Goal: Check status: Check status

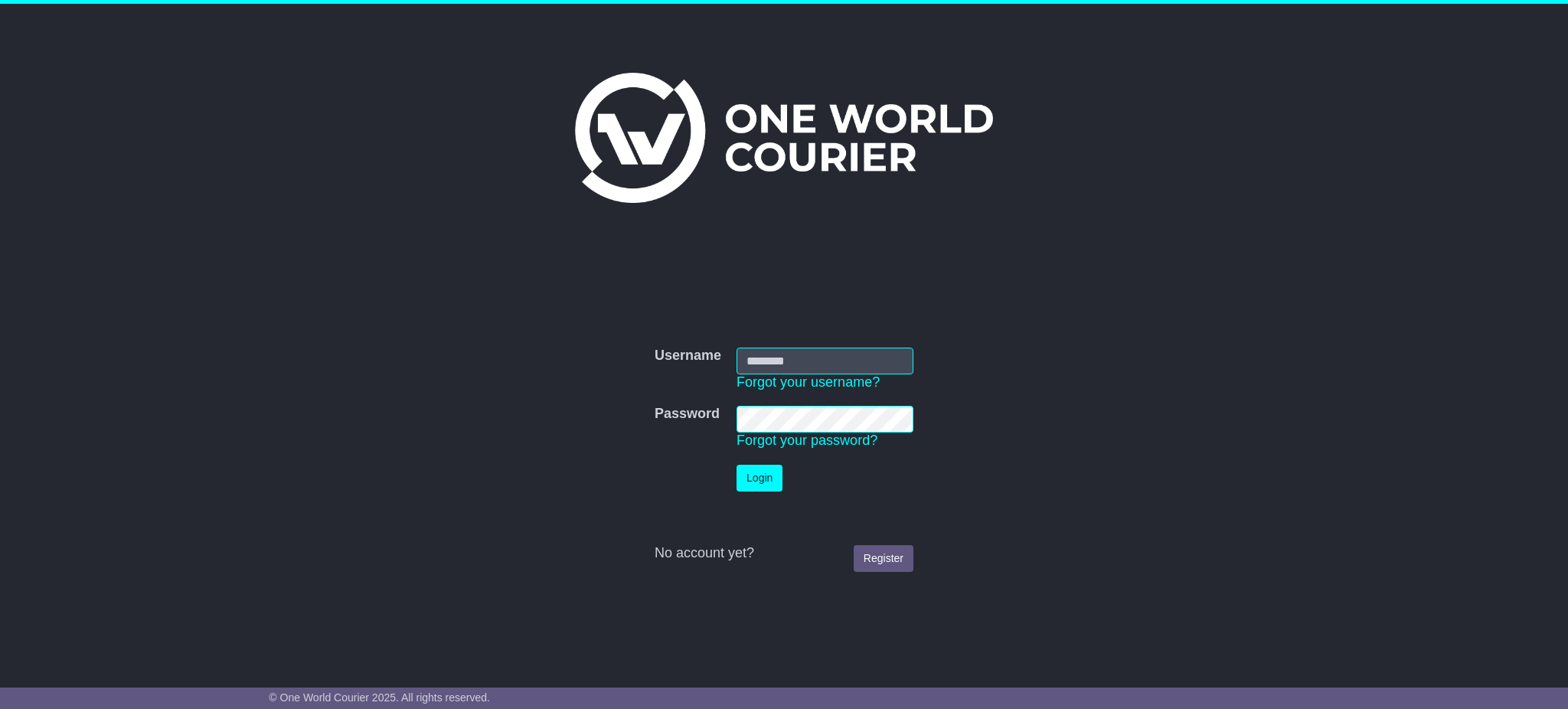
type input "**********"
click at [745, 469] on button "Login" at bounding box center [759, 478] width 46 height 27
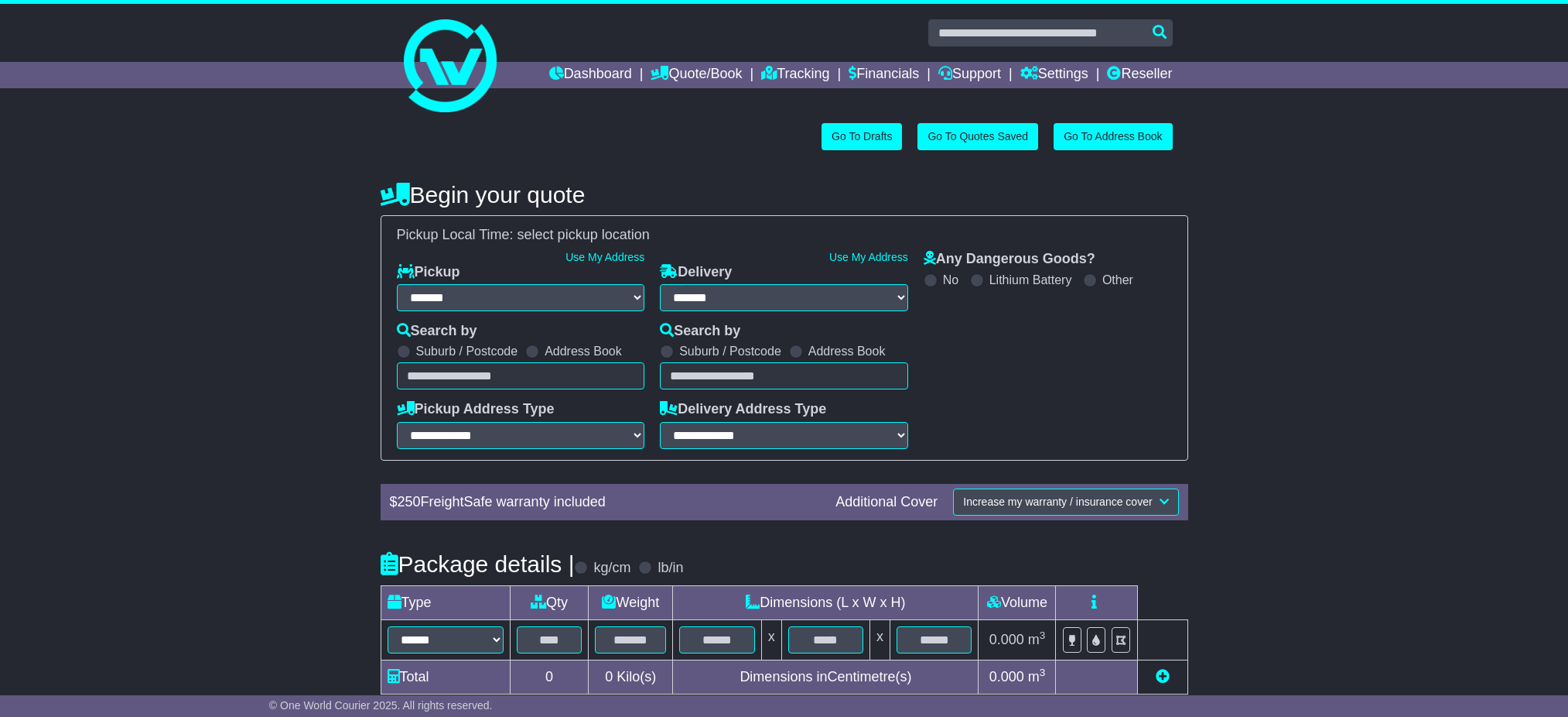
select select "**"
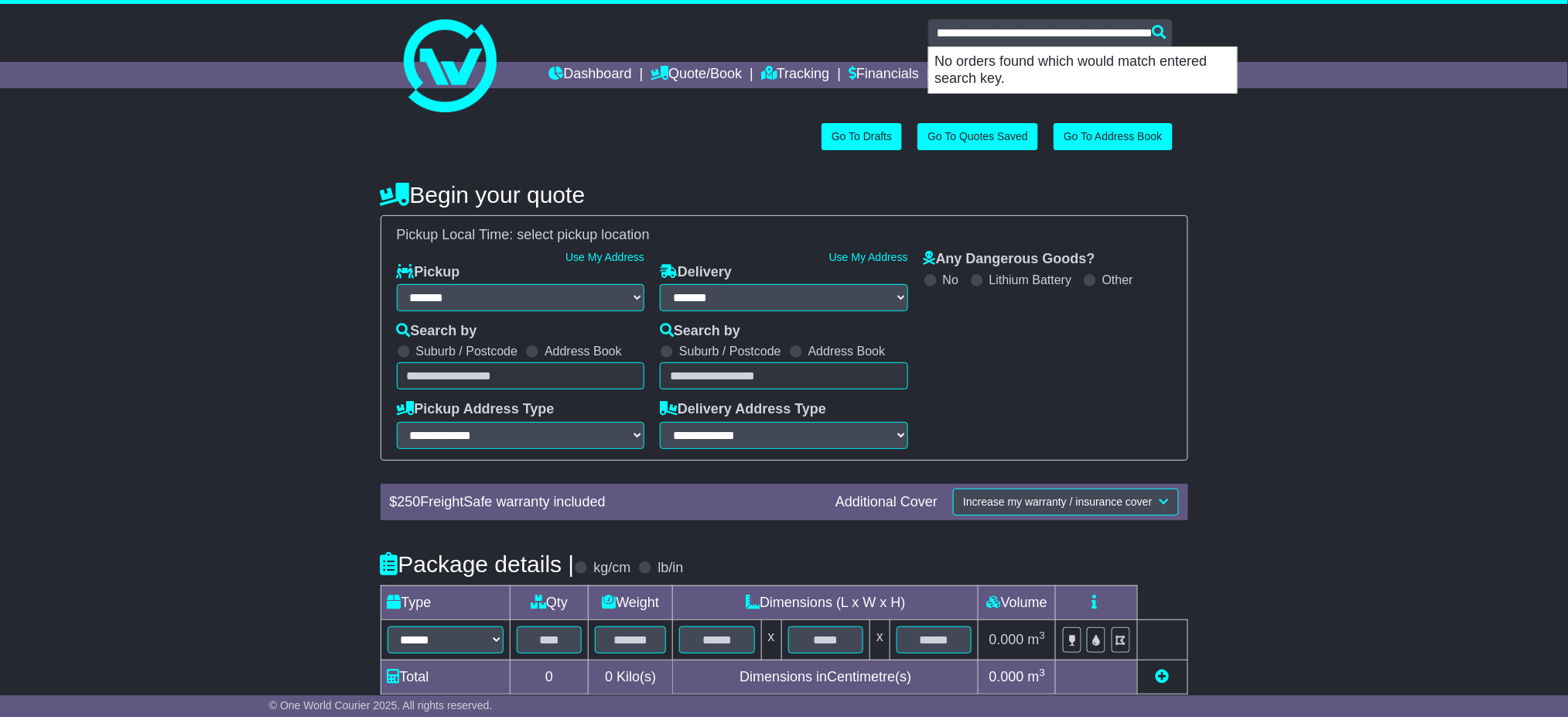
type input "**********"
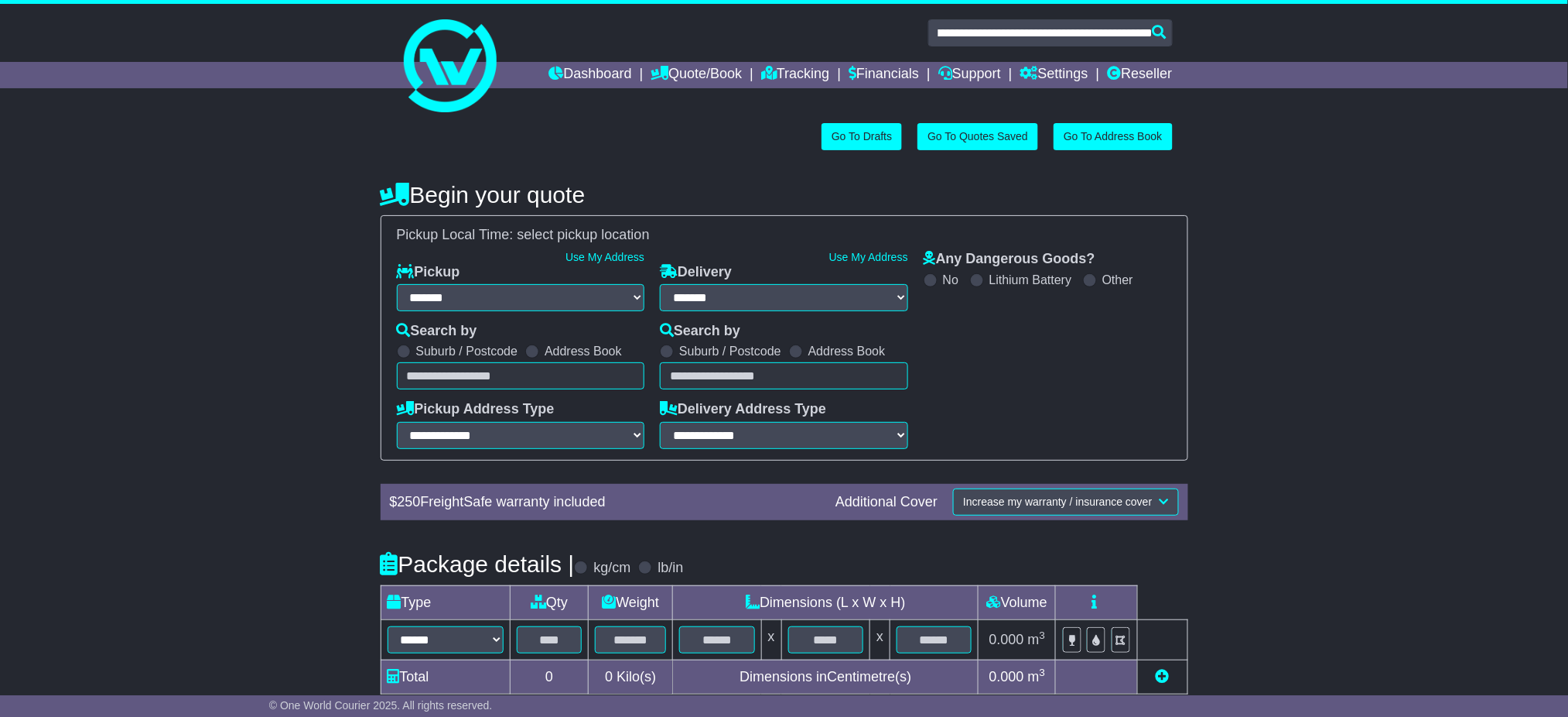
scroll to position [0, 0]
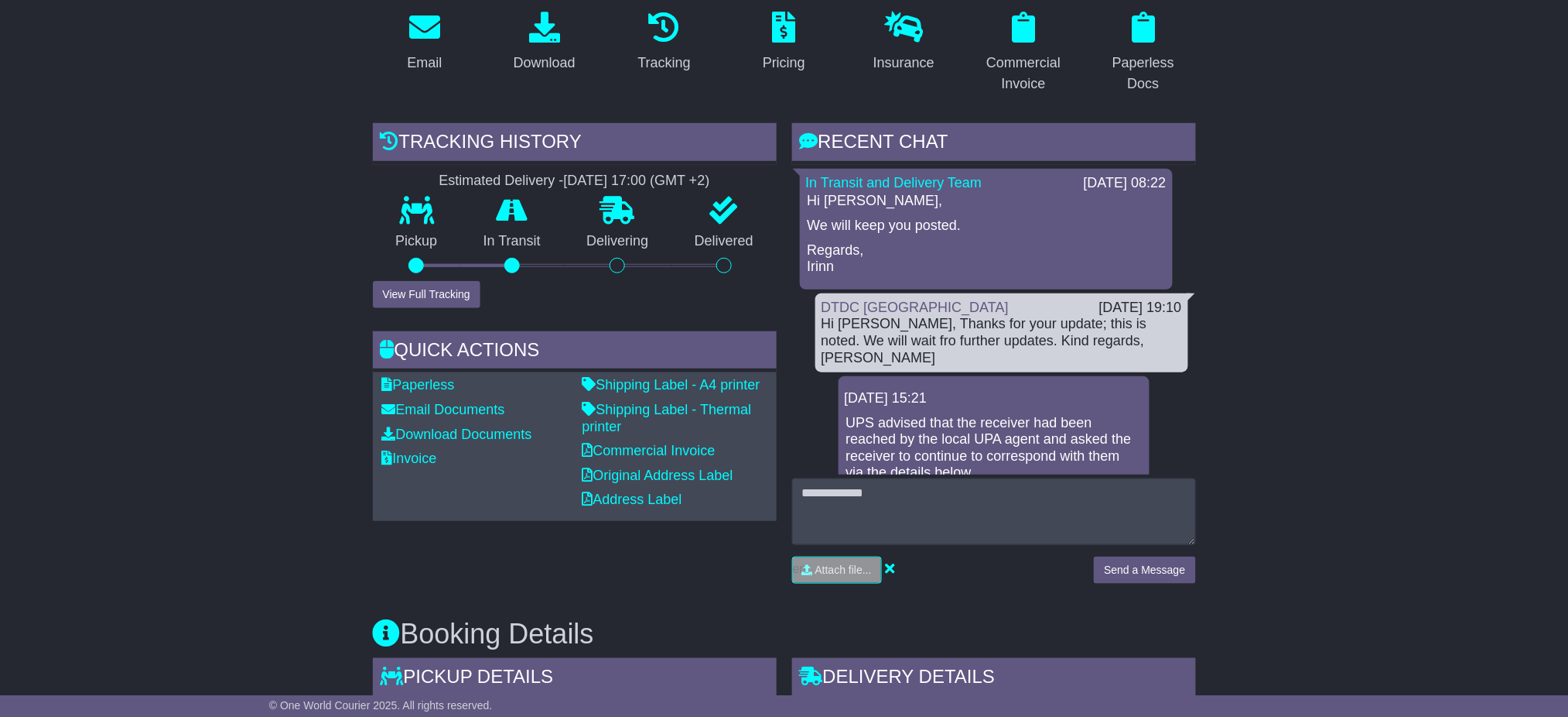
scroll to position [309, 0]
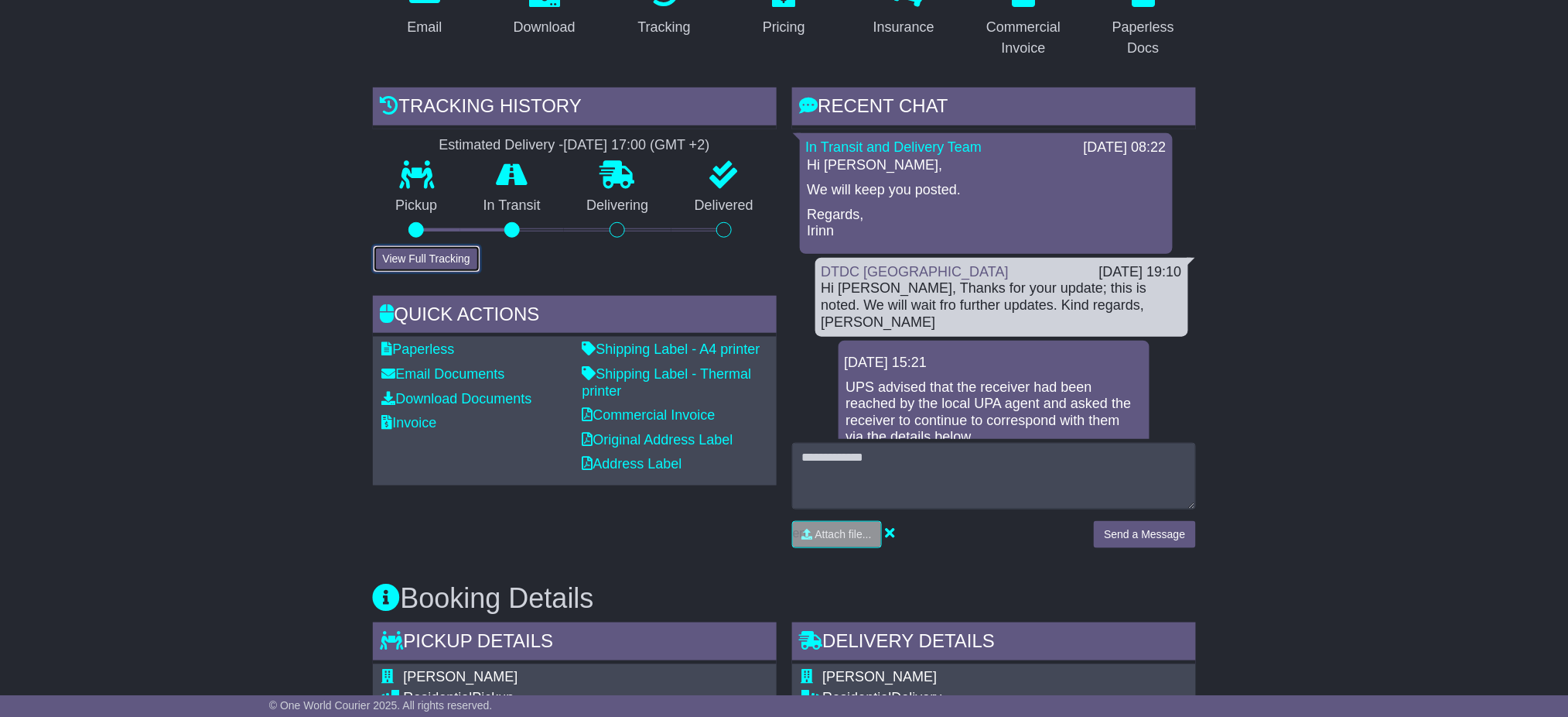
click at [413, 261] on button "View Full Tracking" at bounding box center [427, 259] width 108 height 27
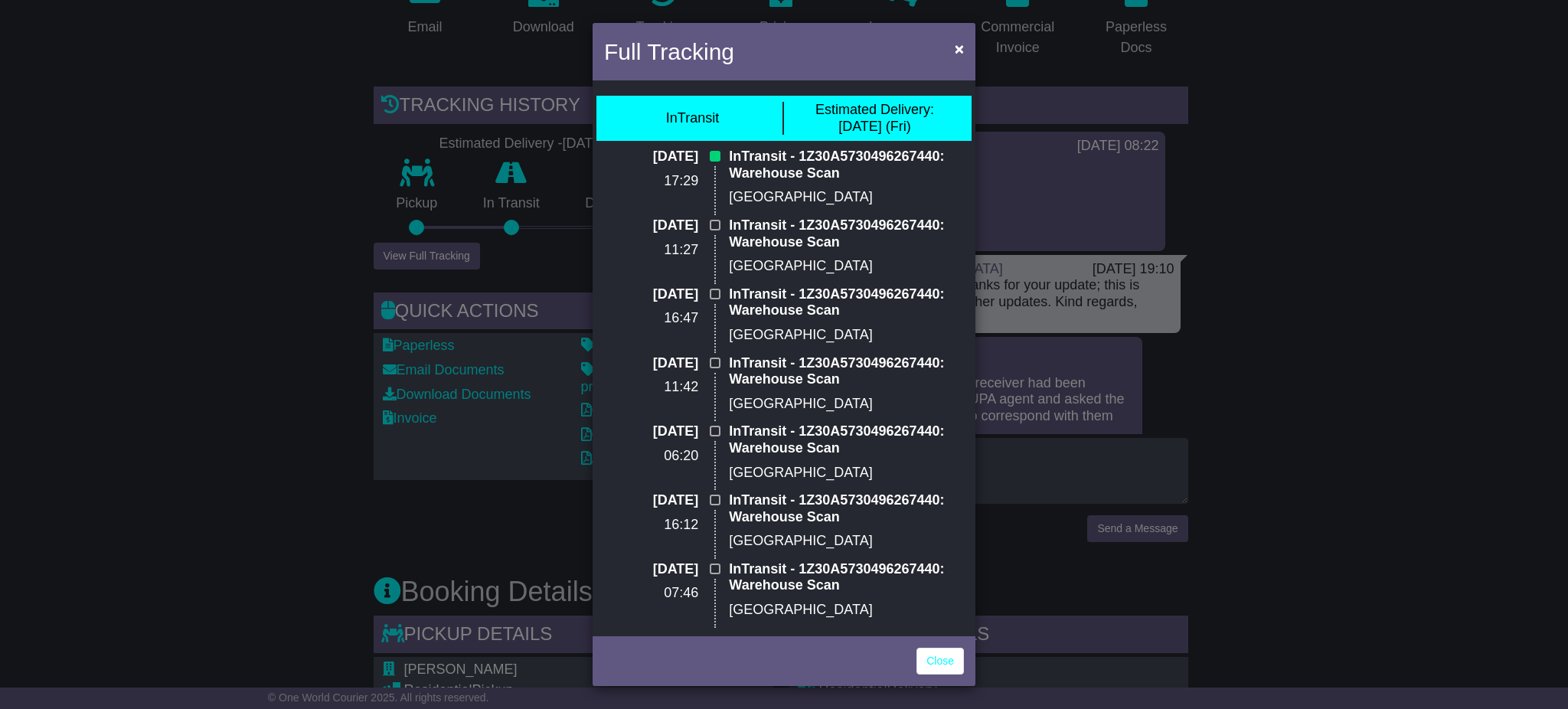
click at [1360, 269] on div "Full Tracking × InTransit Estimated Delivery: 22 Aug (Fri) 20 Aug 2025 17:29 In…" at bounding box center [784, 354] width 1568 height 709
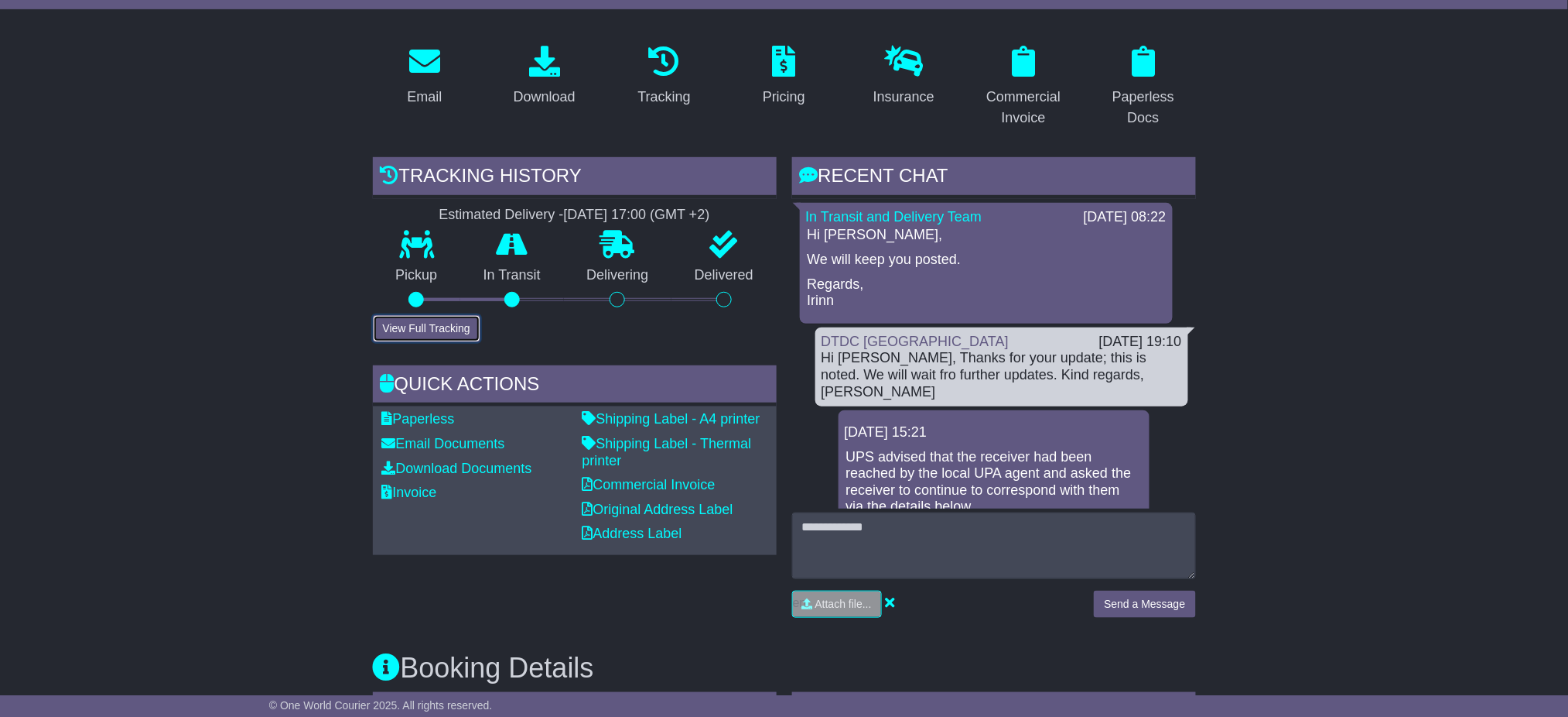
scroll to position [103, 0]
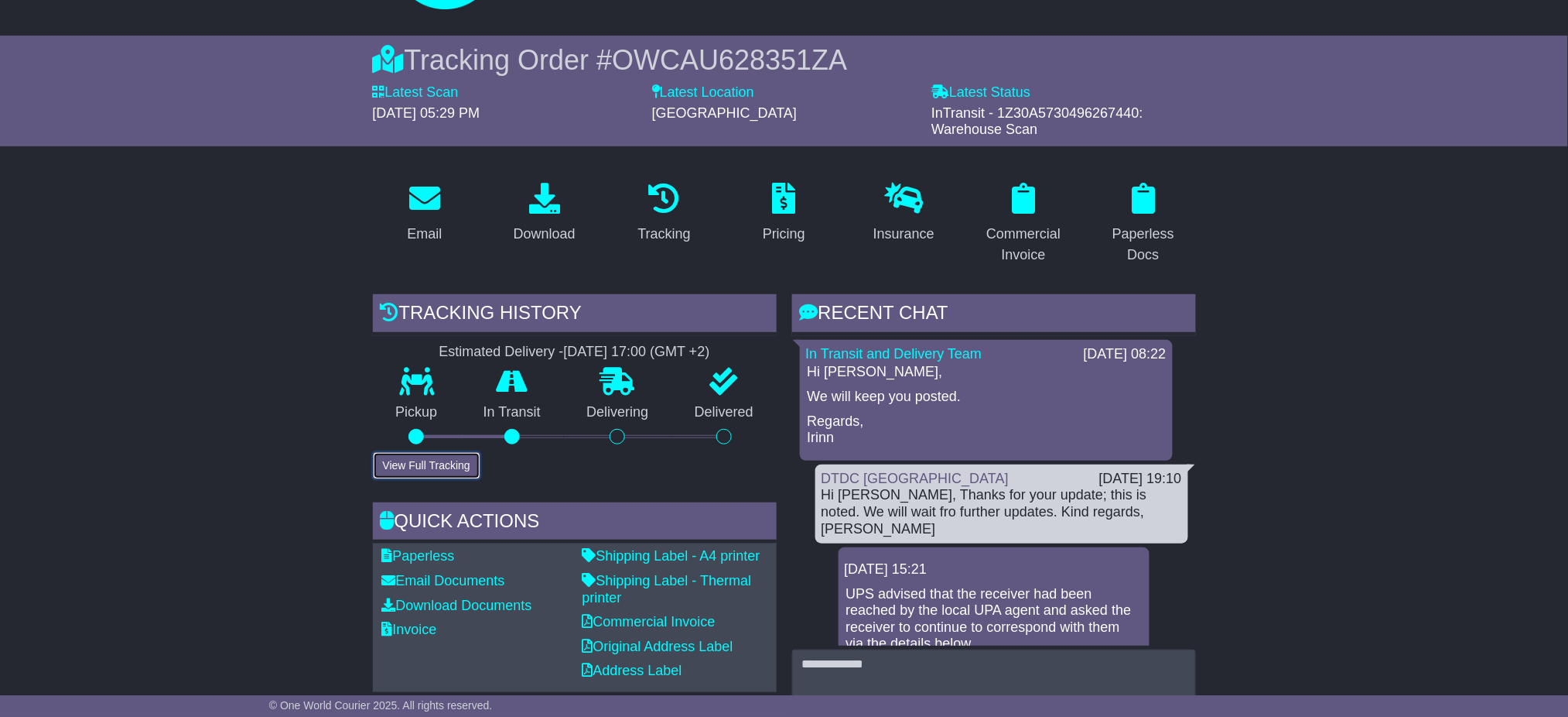
click at [433, 463] on button "View Full Tracking" at bounding box center [427, 466] width 108 height 27
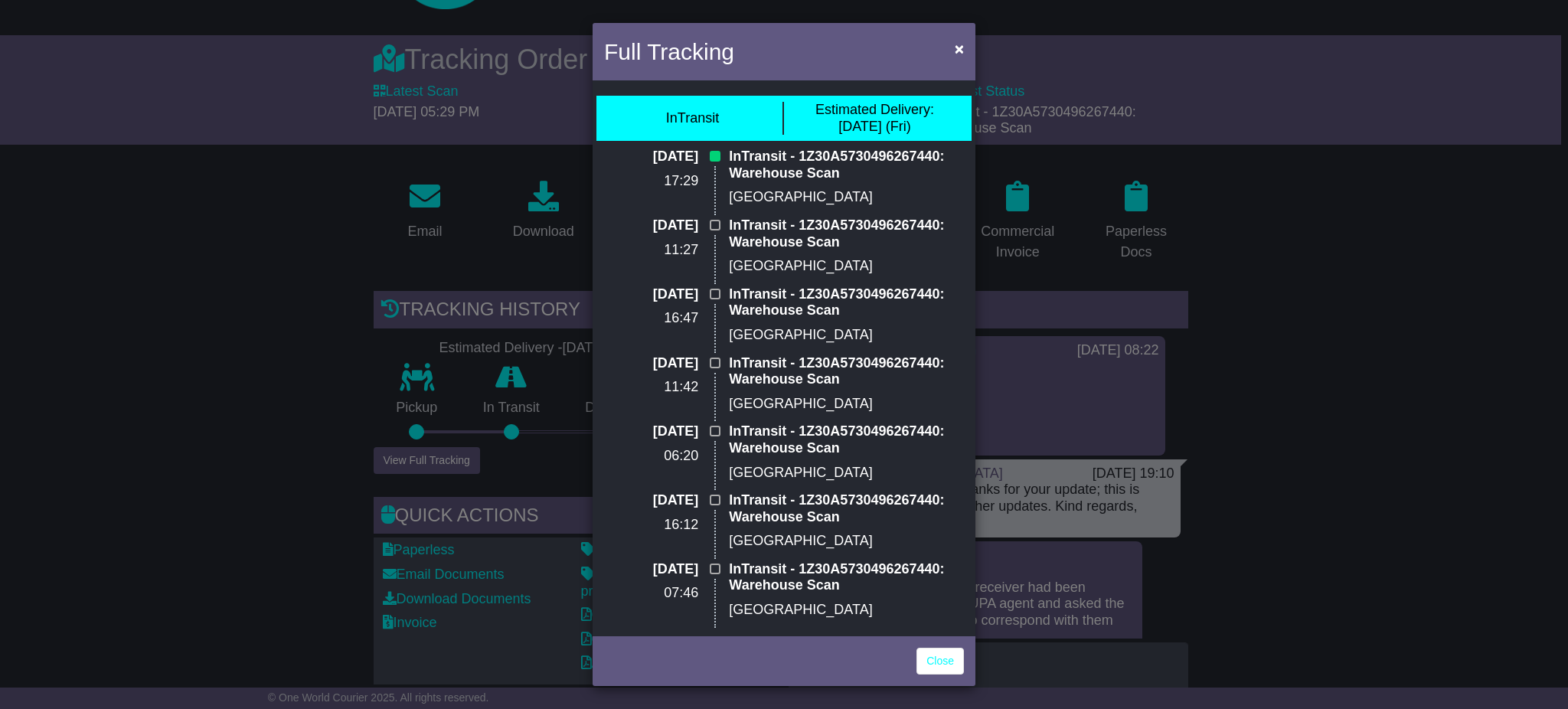
drag, startPoint x: 1306, startPoint y: 189, endPoint x: 1296, endPoint y: 170, distance: 21.5
click at [1305, 184] on div "Full Tracking × InTransit Estimated Delivery: 22 Aug (Fri) 20 Aug 2025 17:29 In…" at bounding box center [784, 354] width 1568 height 709
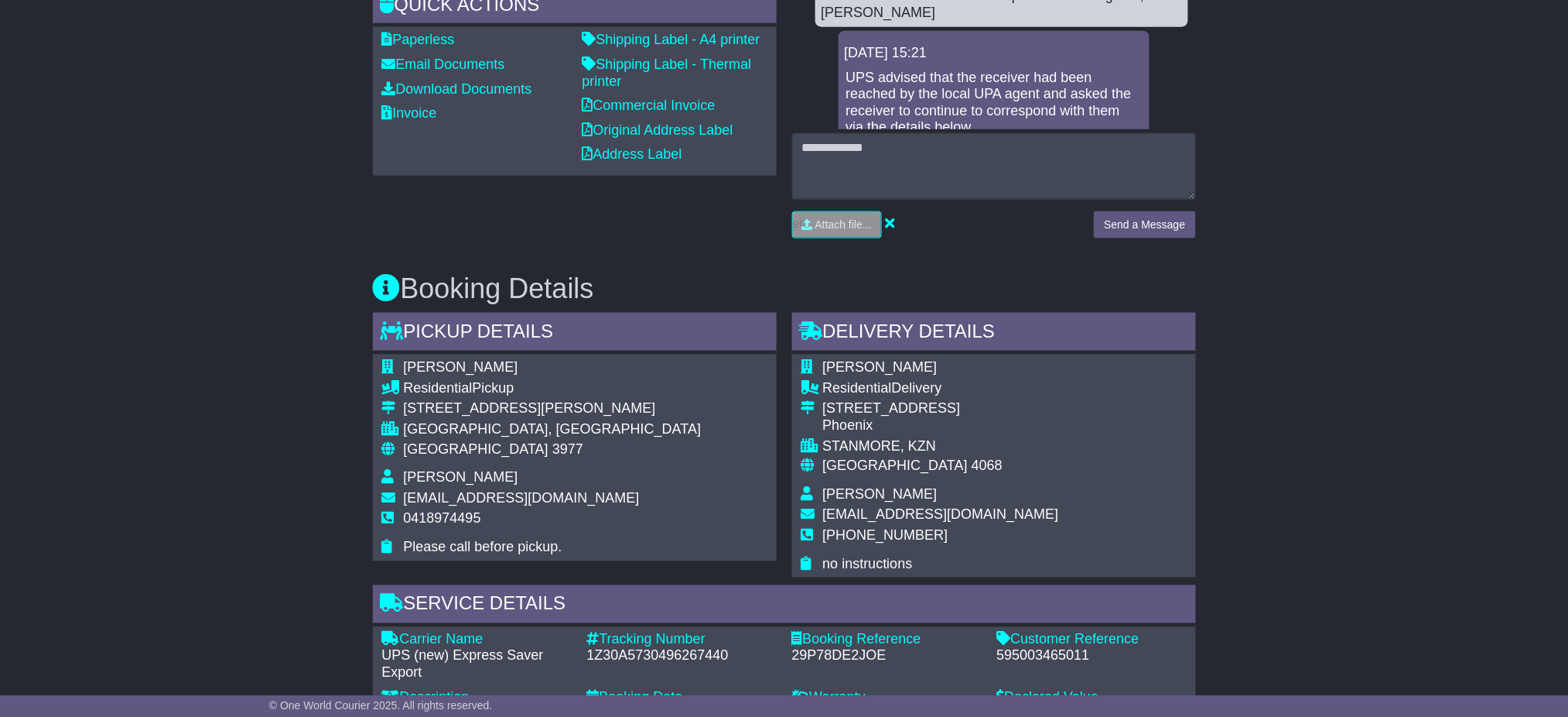
scroll to position [929, 0]
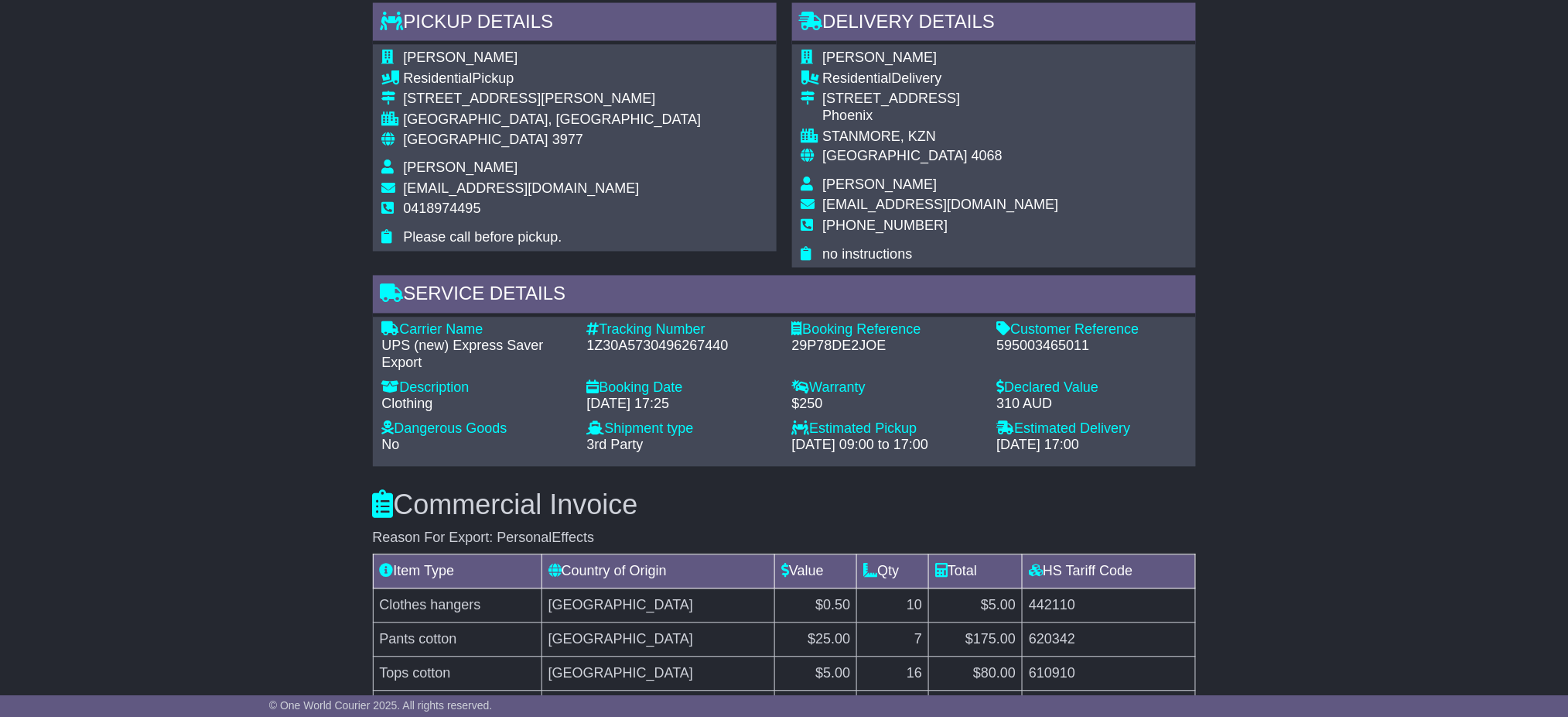
click at [649, 345] on div "1Z30A5730496267440" at bounding box center [682, 347] width 190 height 17
copy div "1Z30A5730496267440"
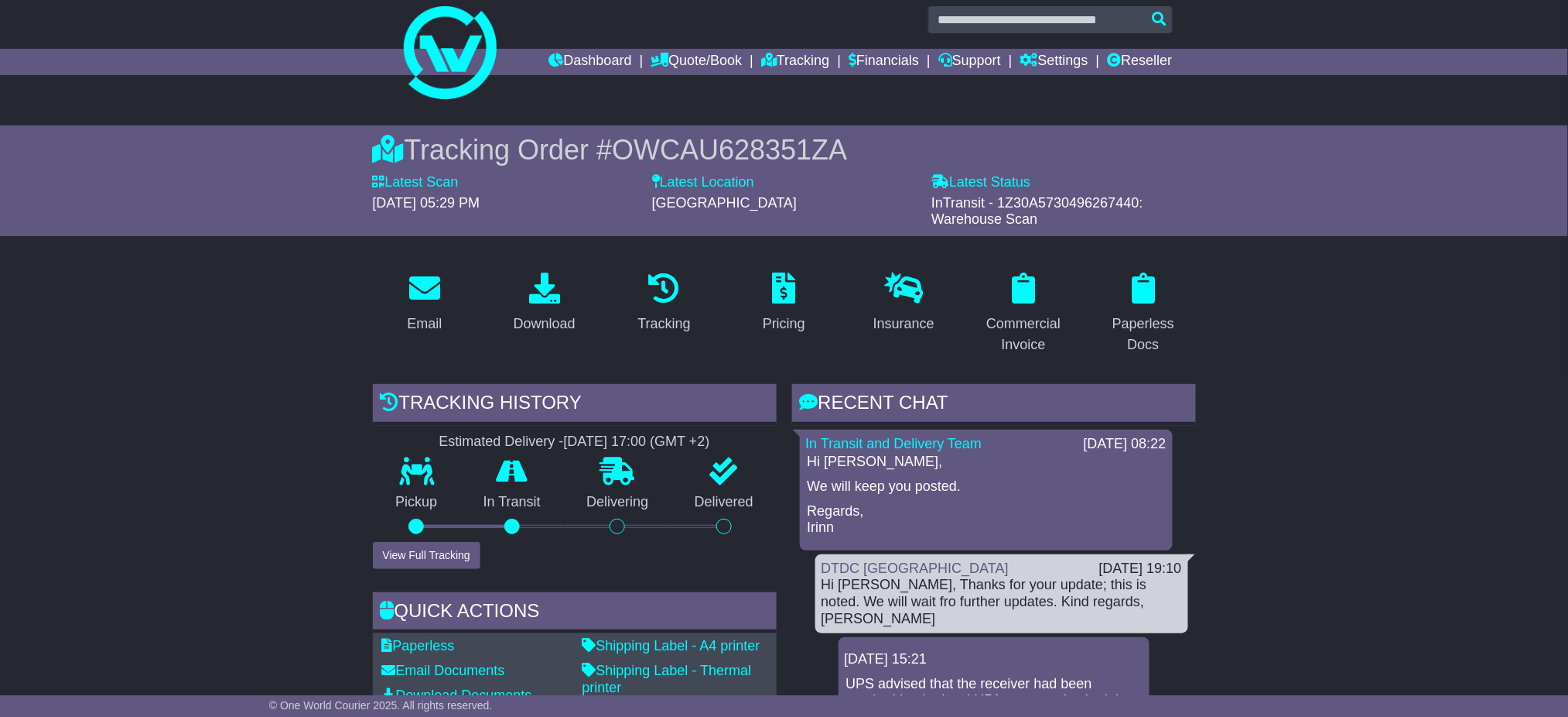
scroll to position [0, 0]
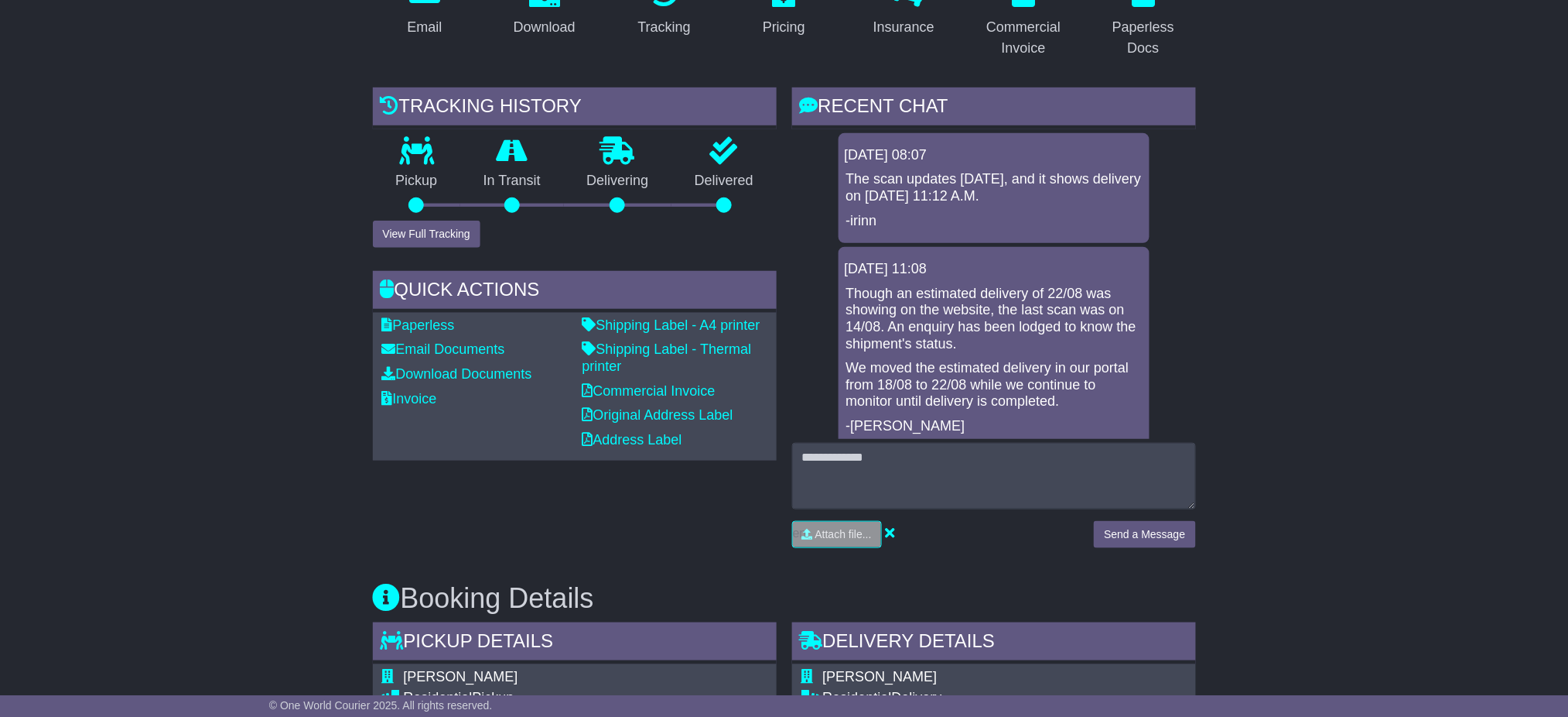
scroll to position [929, 0]
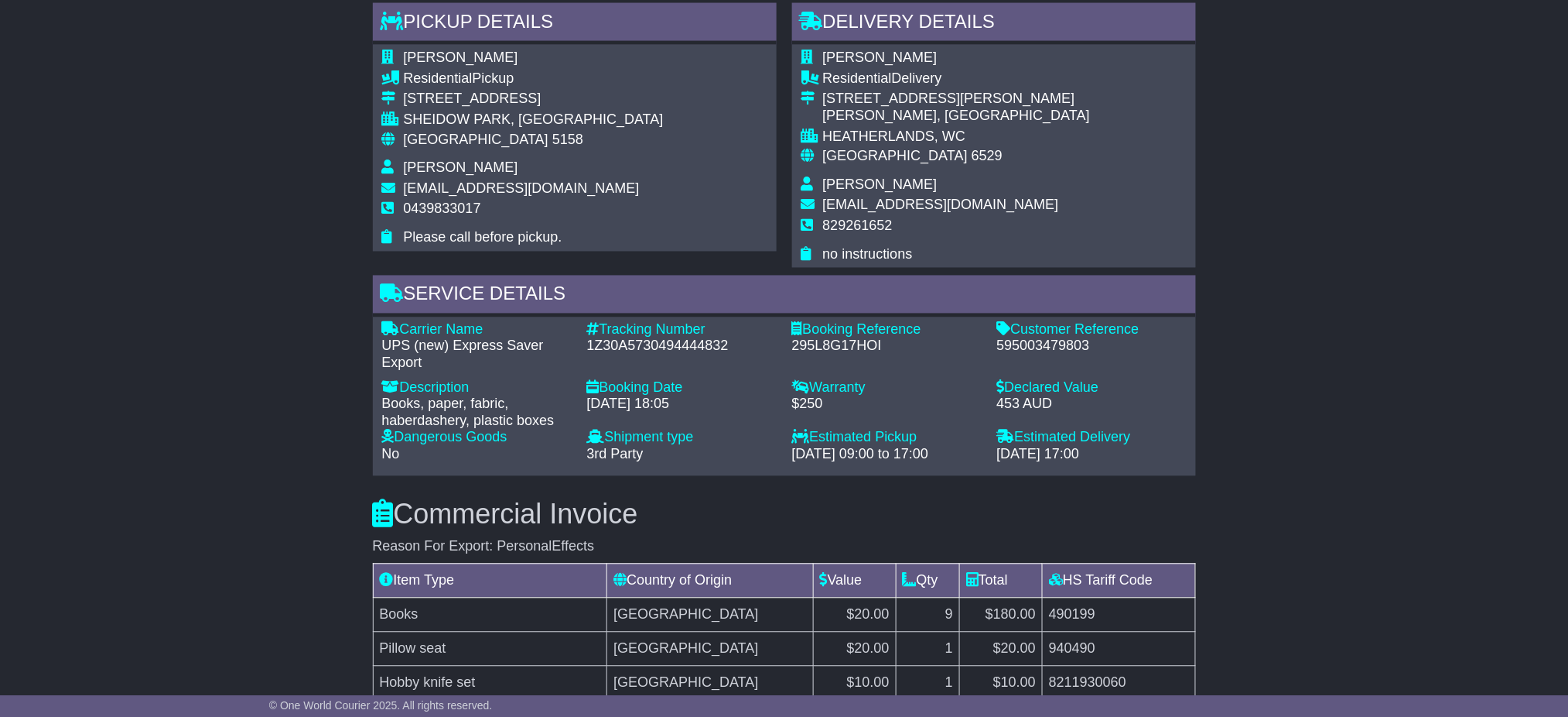
click at [646, 344] on div "1Z30A5730494444832" at bounding box center [682, 347] width 190 height 17
copy div "1Z30A5730494444832"
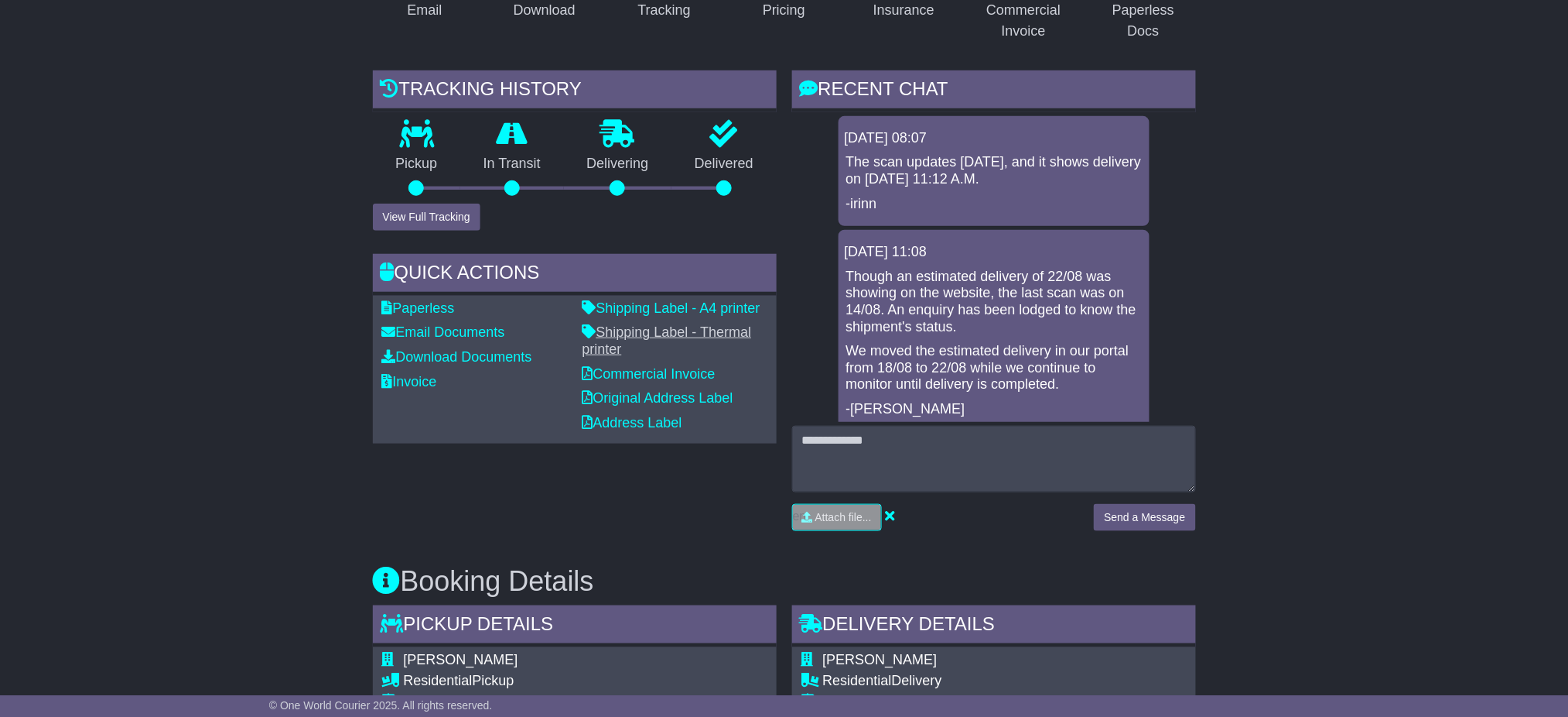
scroll to position [309, 0]
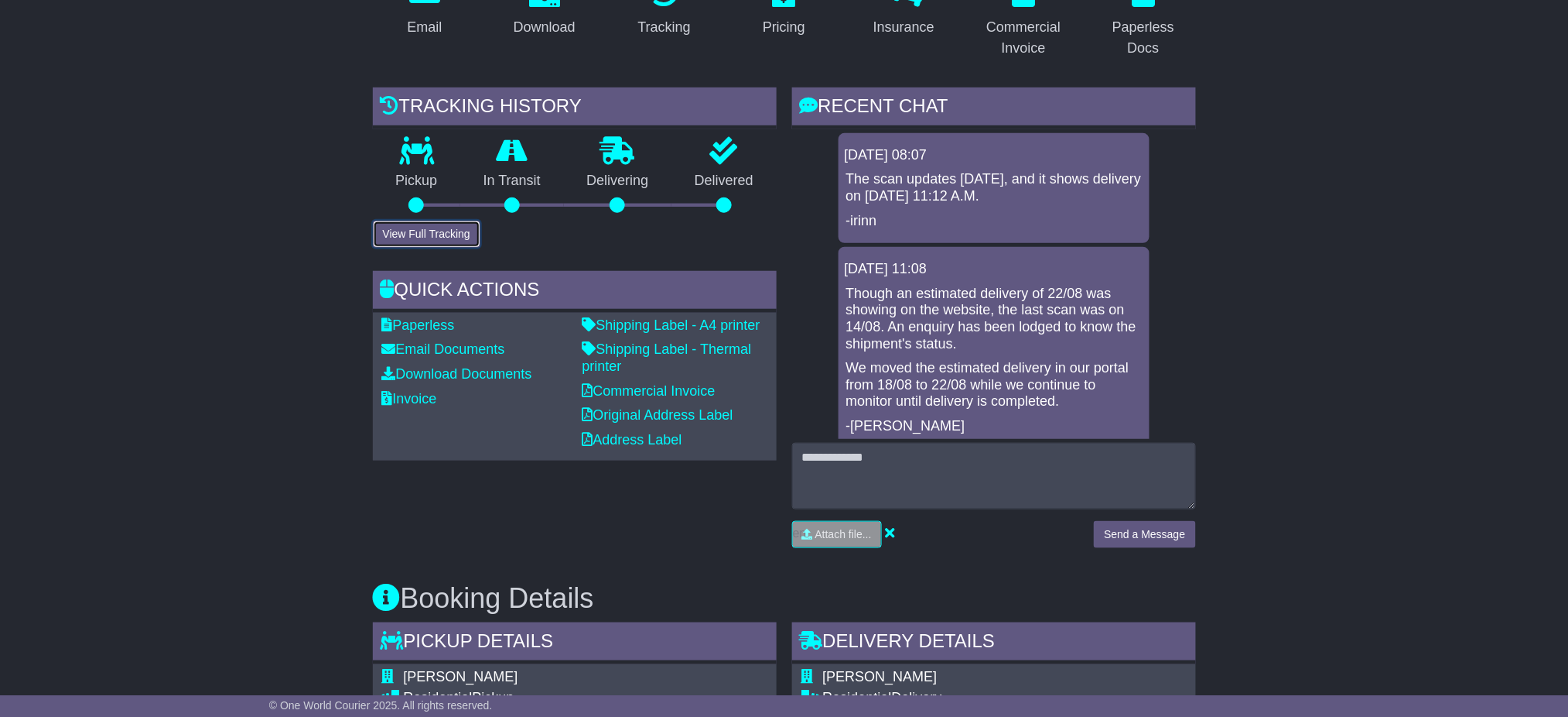
click at [442, 227] on button "View Full Tracking" at bounding box center [427, 234] width 108 height 27
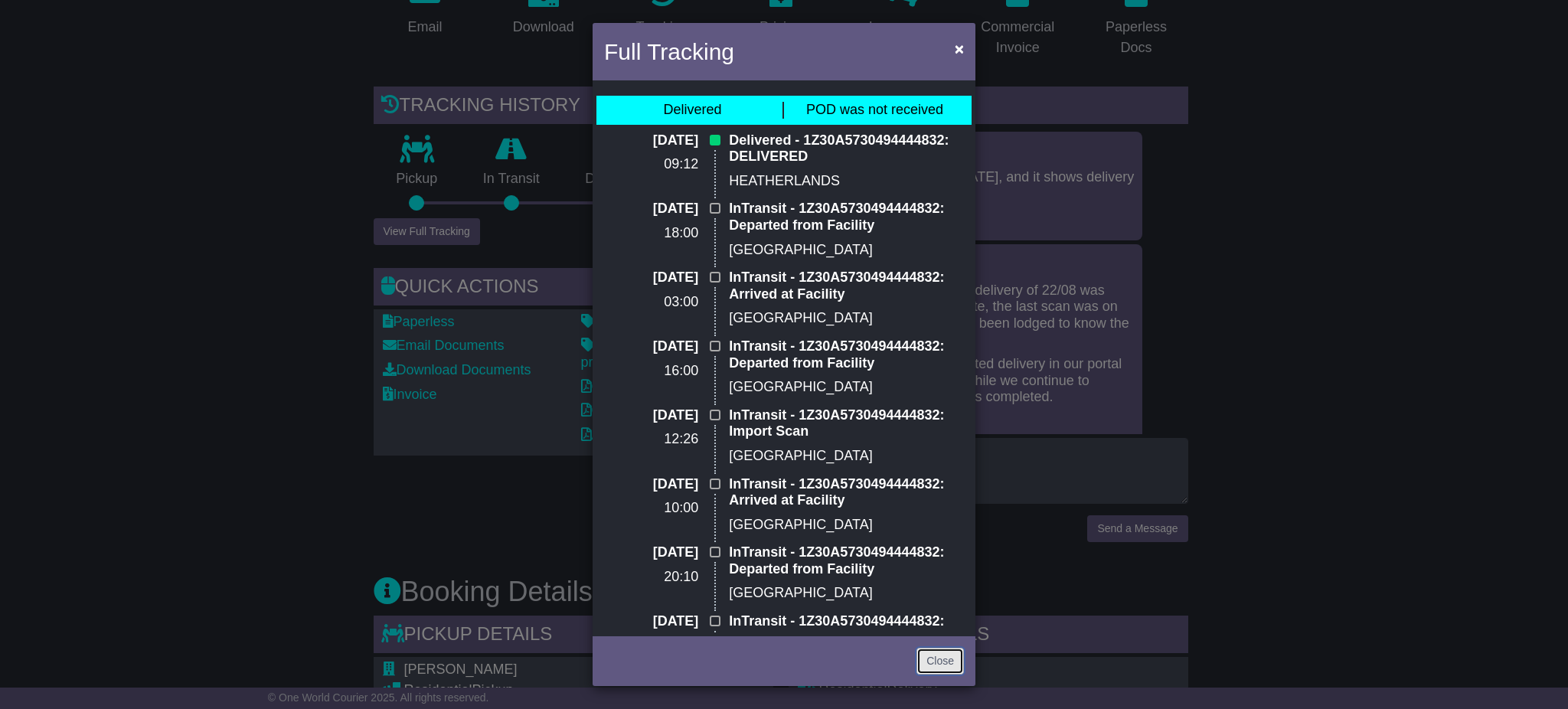
click at [942, 657] on link "Close" at bounding box center [940, 661] width 48 height 27
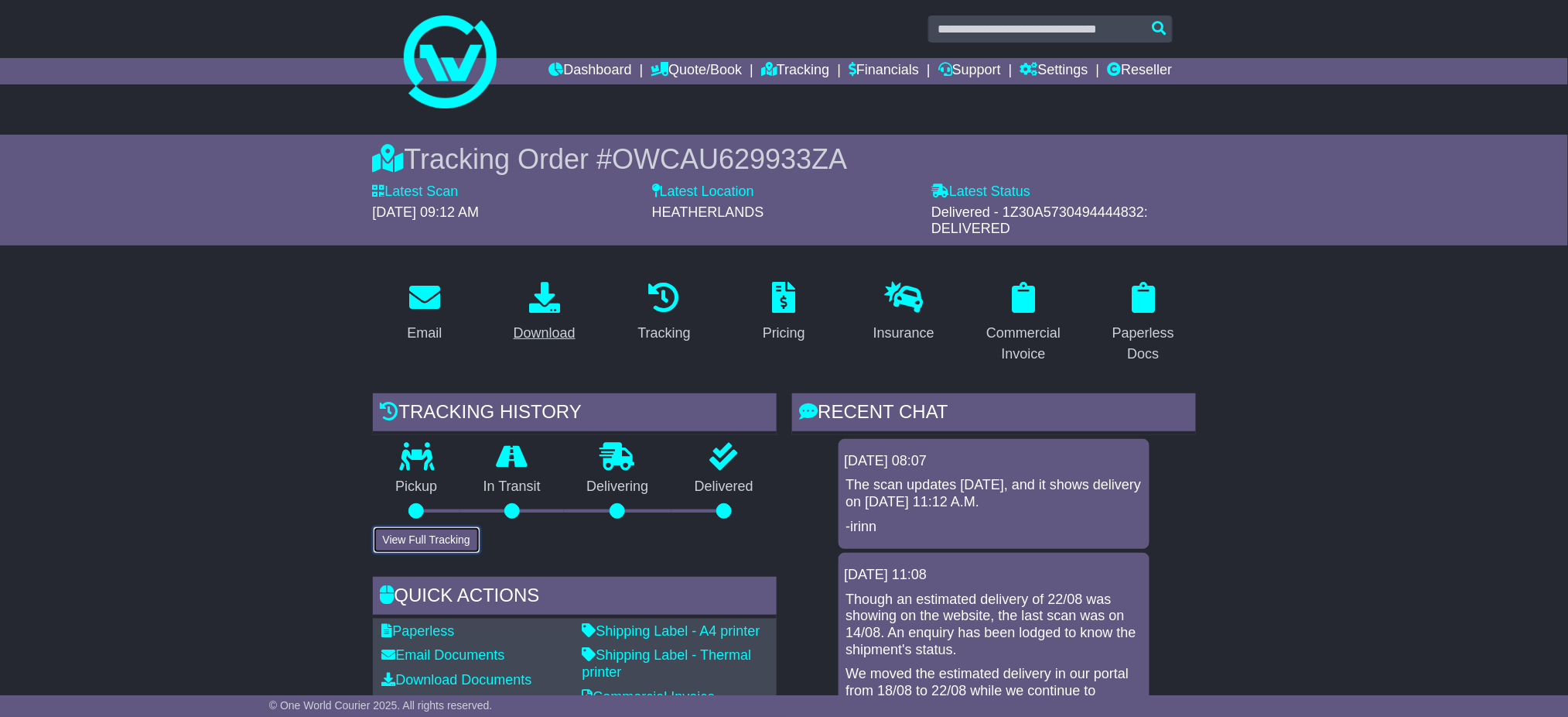
scroll to position [0, 0]
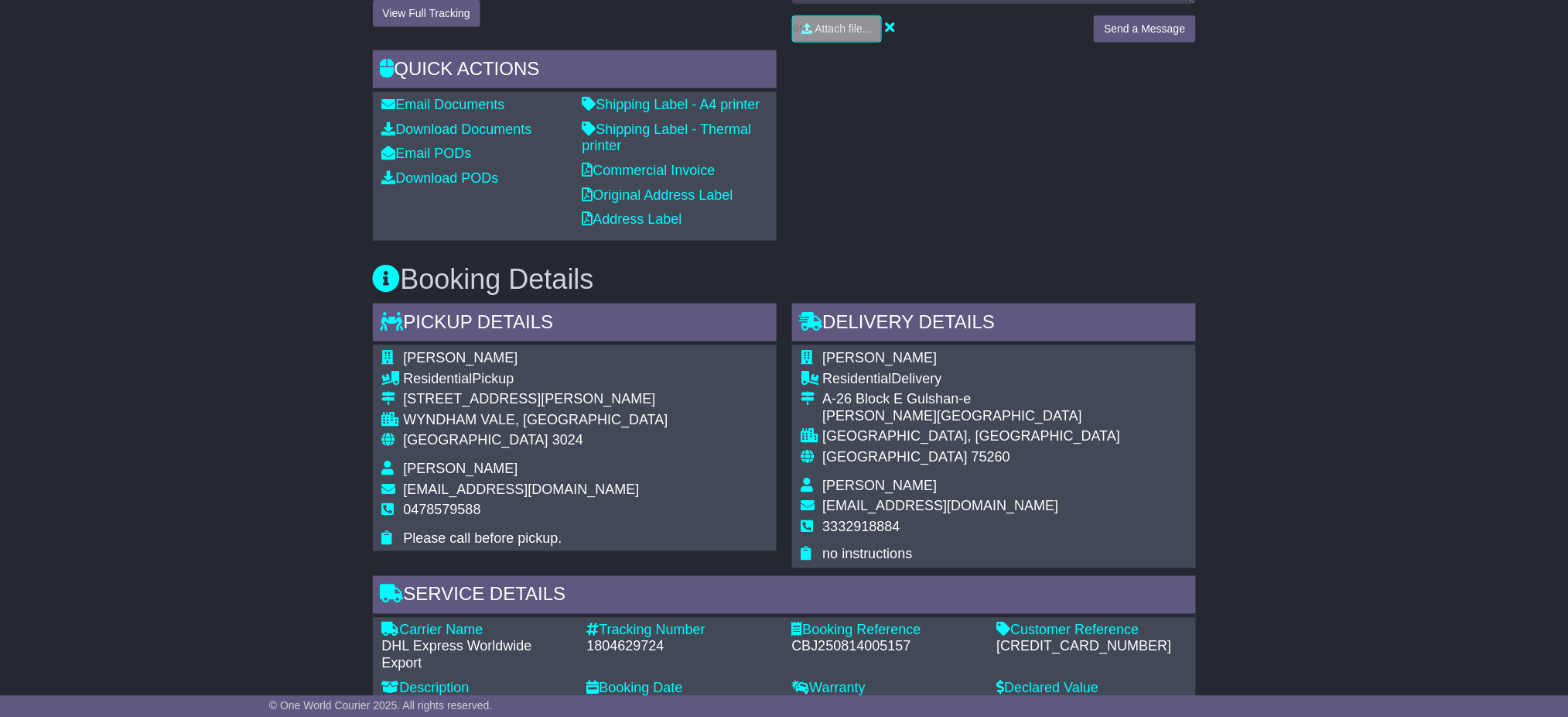
scroll to position [722, 0]
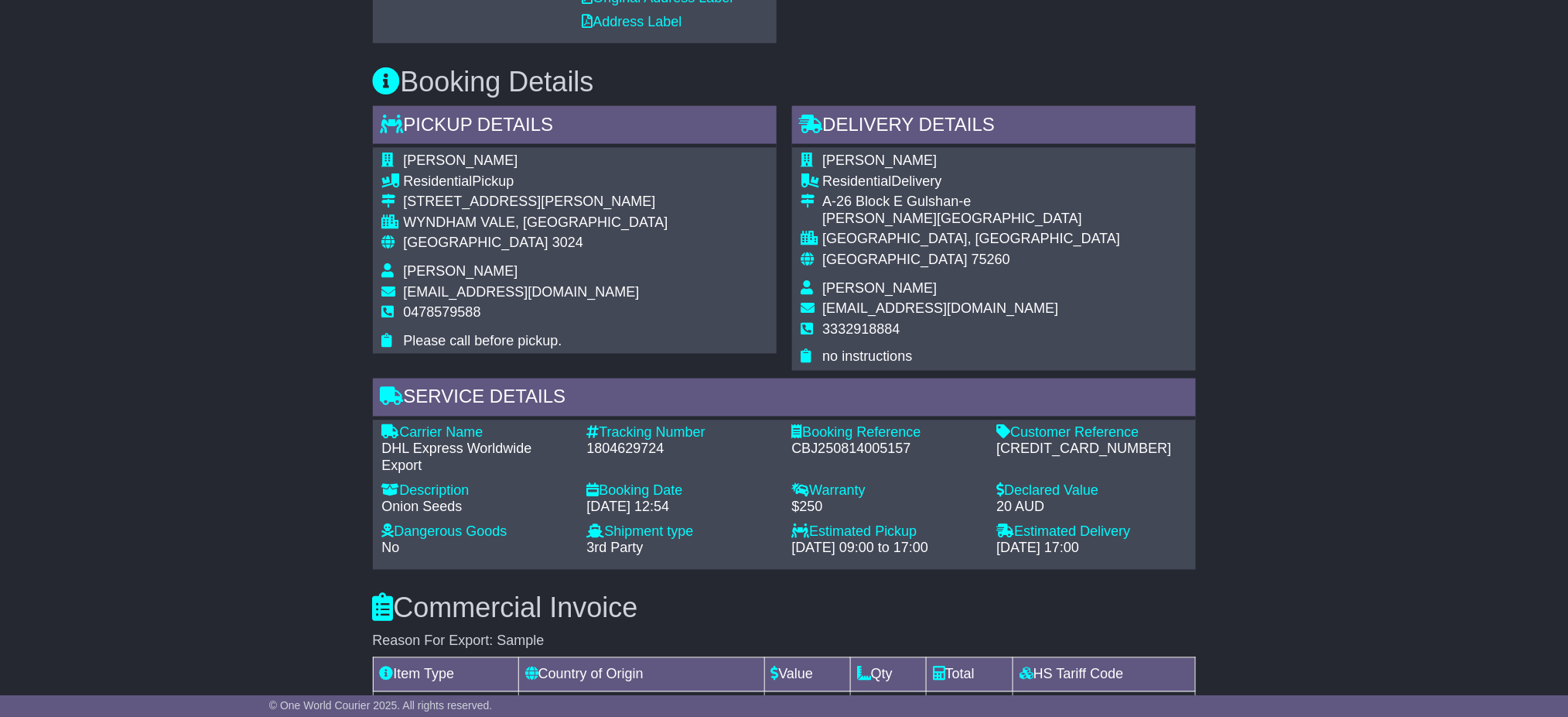
click at [620, 447] on div "1804629724" at bounding box center [682, 450] width 190 height 17
copy div "1804629724"
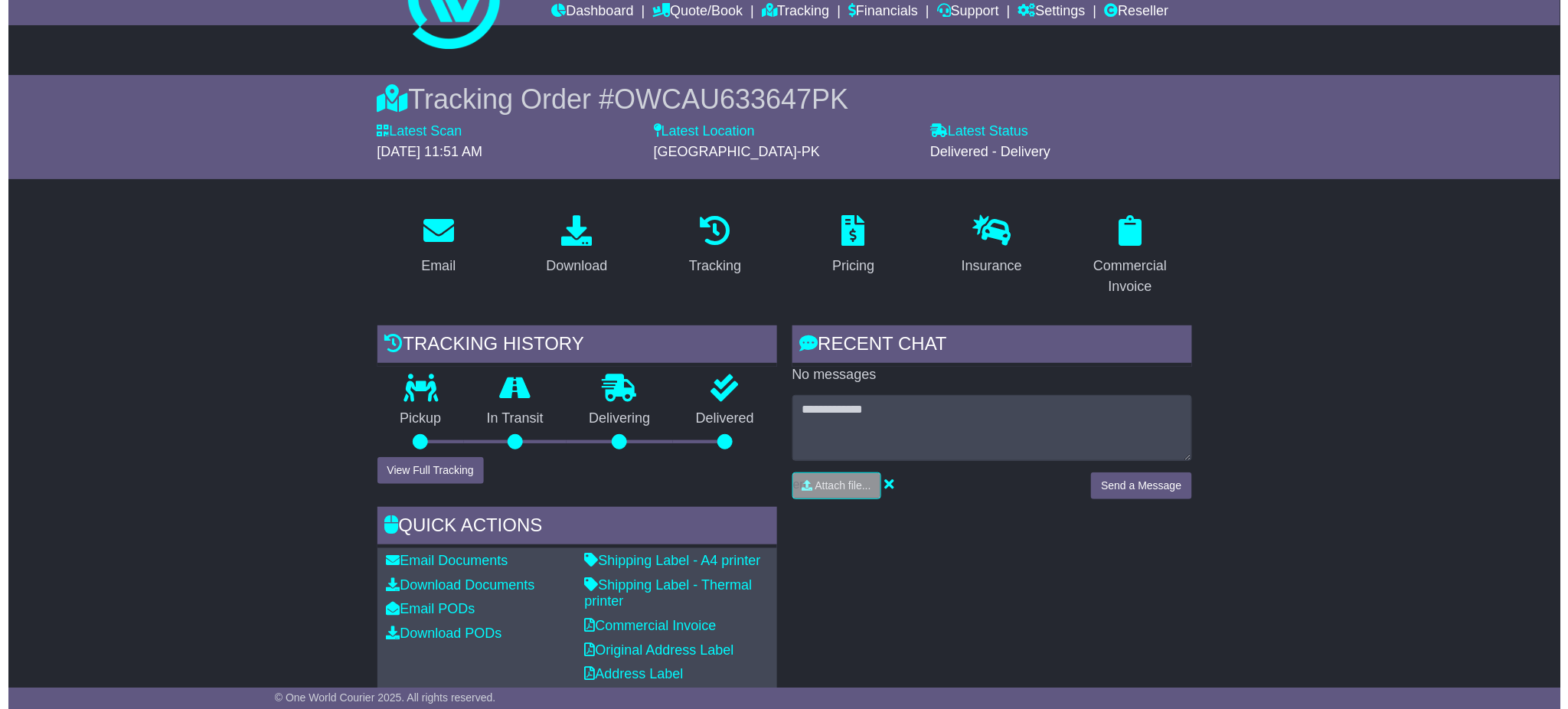
scroll to position [0, 0]
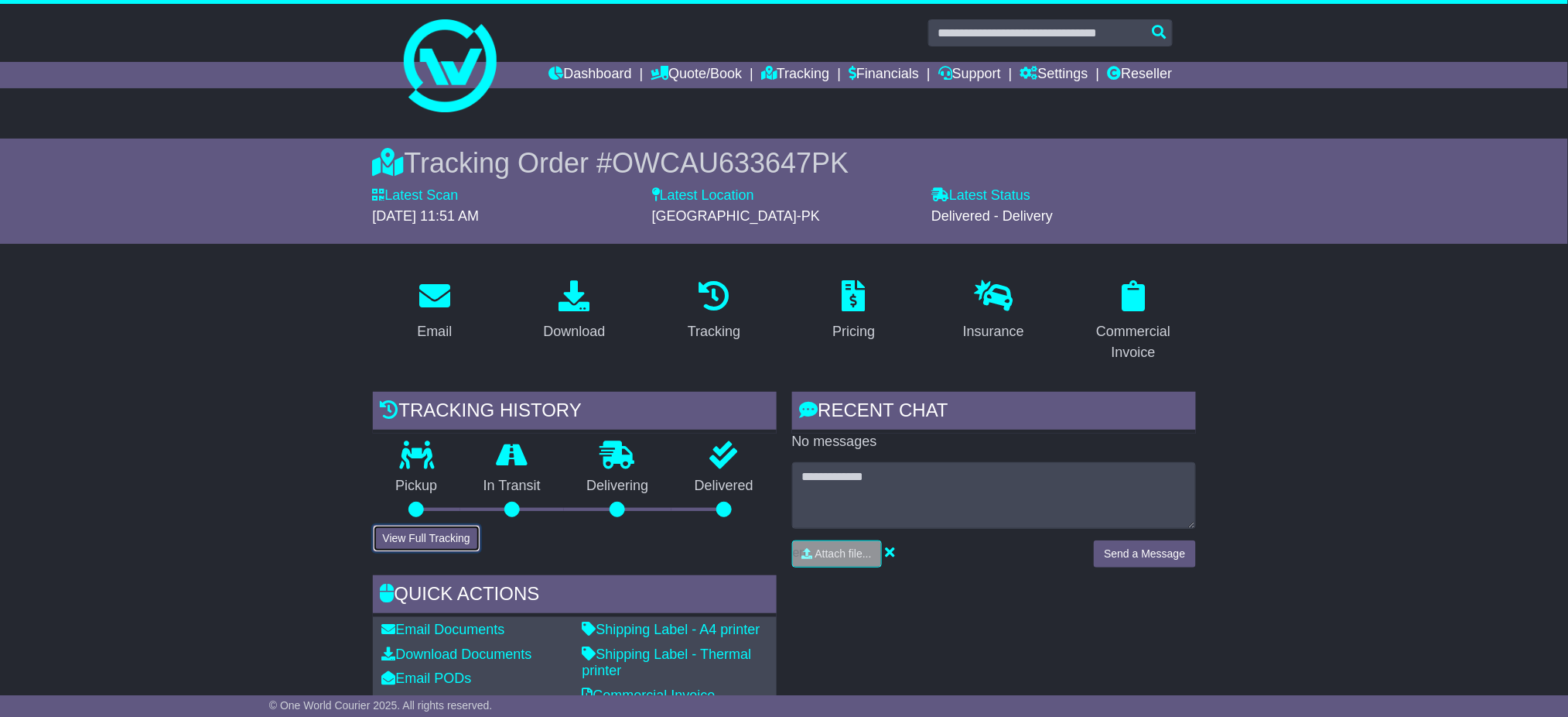
click at [468, 534] on button "View Full Tracking" at bounding box center [427, 538] width 108 height 27
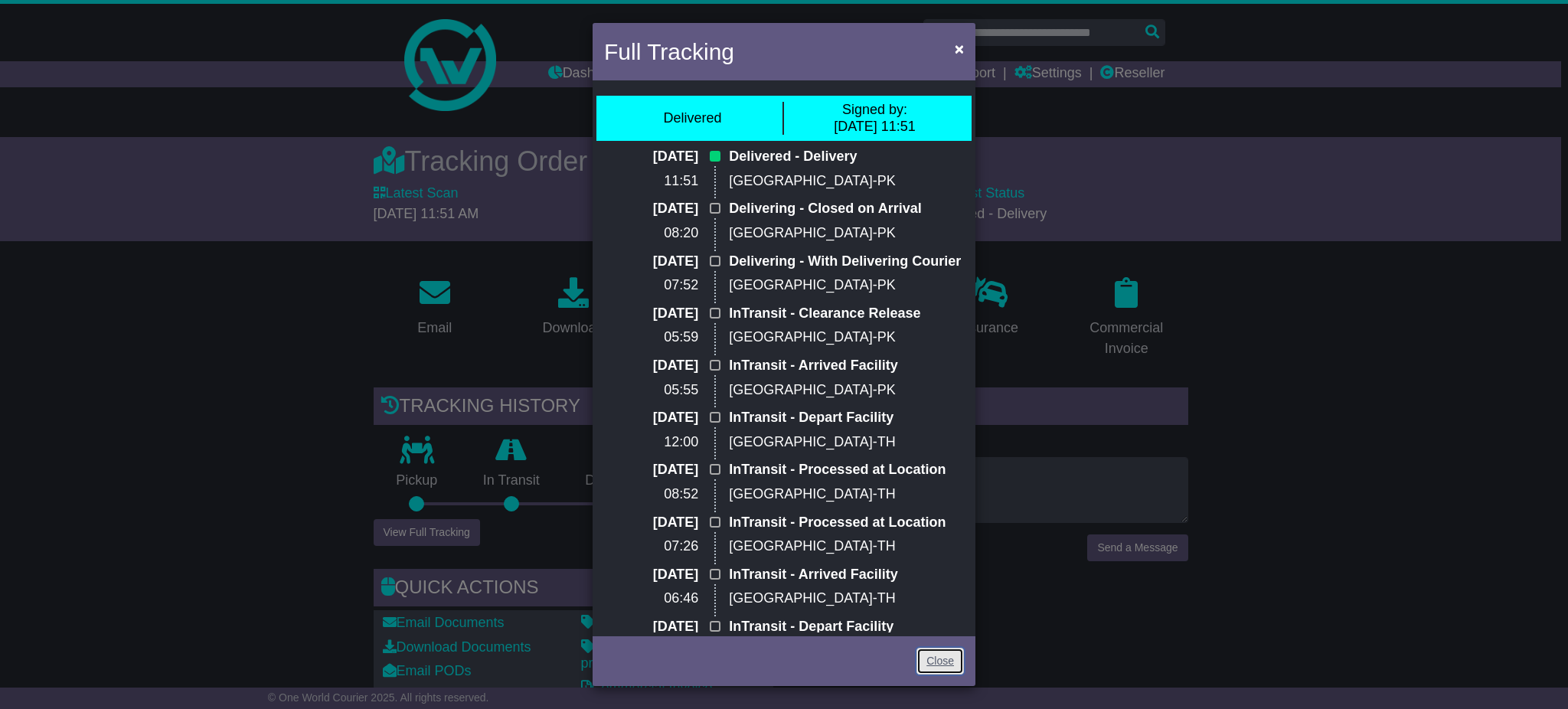
click at [938, 650] on link "Close" at bounding box center [940, 661] width 48 height 27
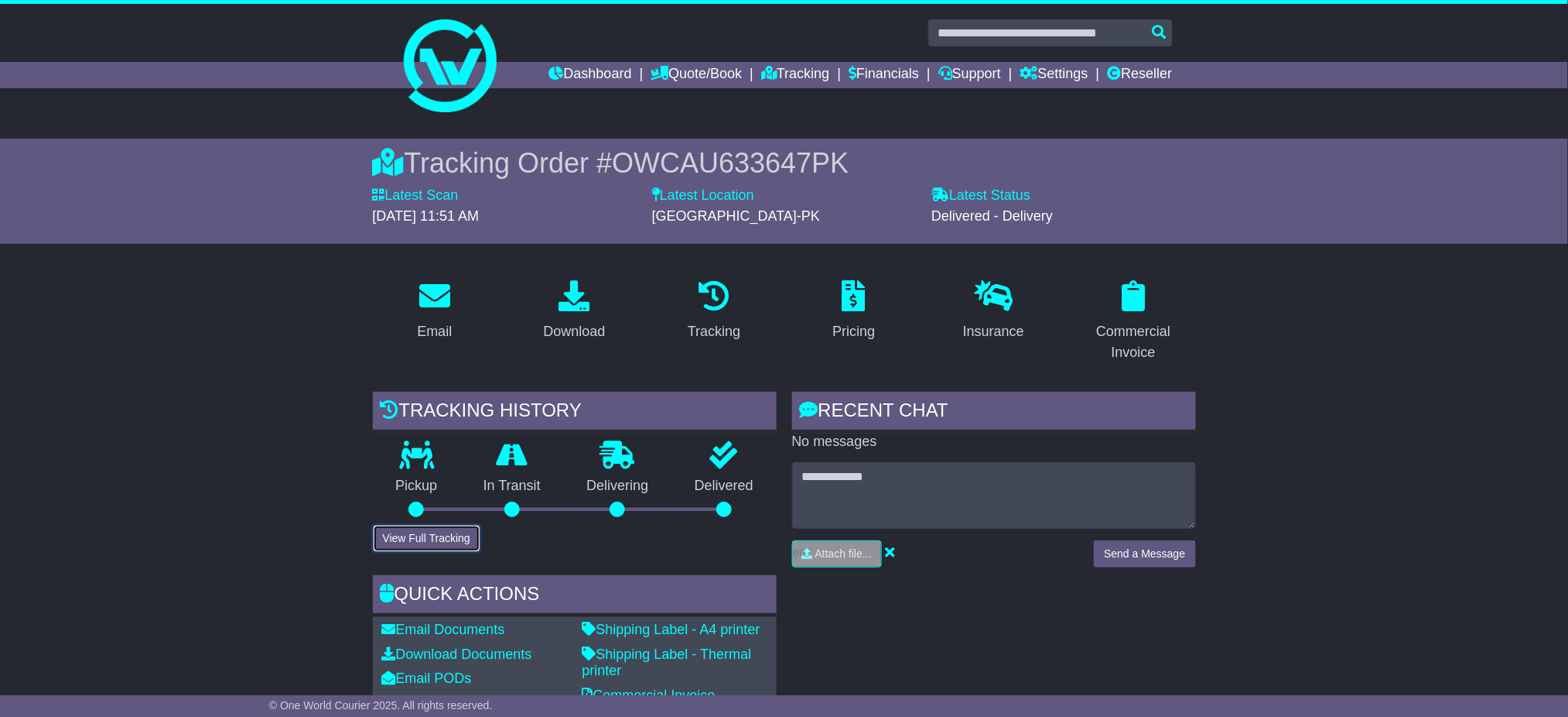
click at [450, 537] on button "View Full Tracking" at bounding box center [427, 538] width 108 height 27
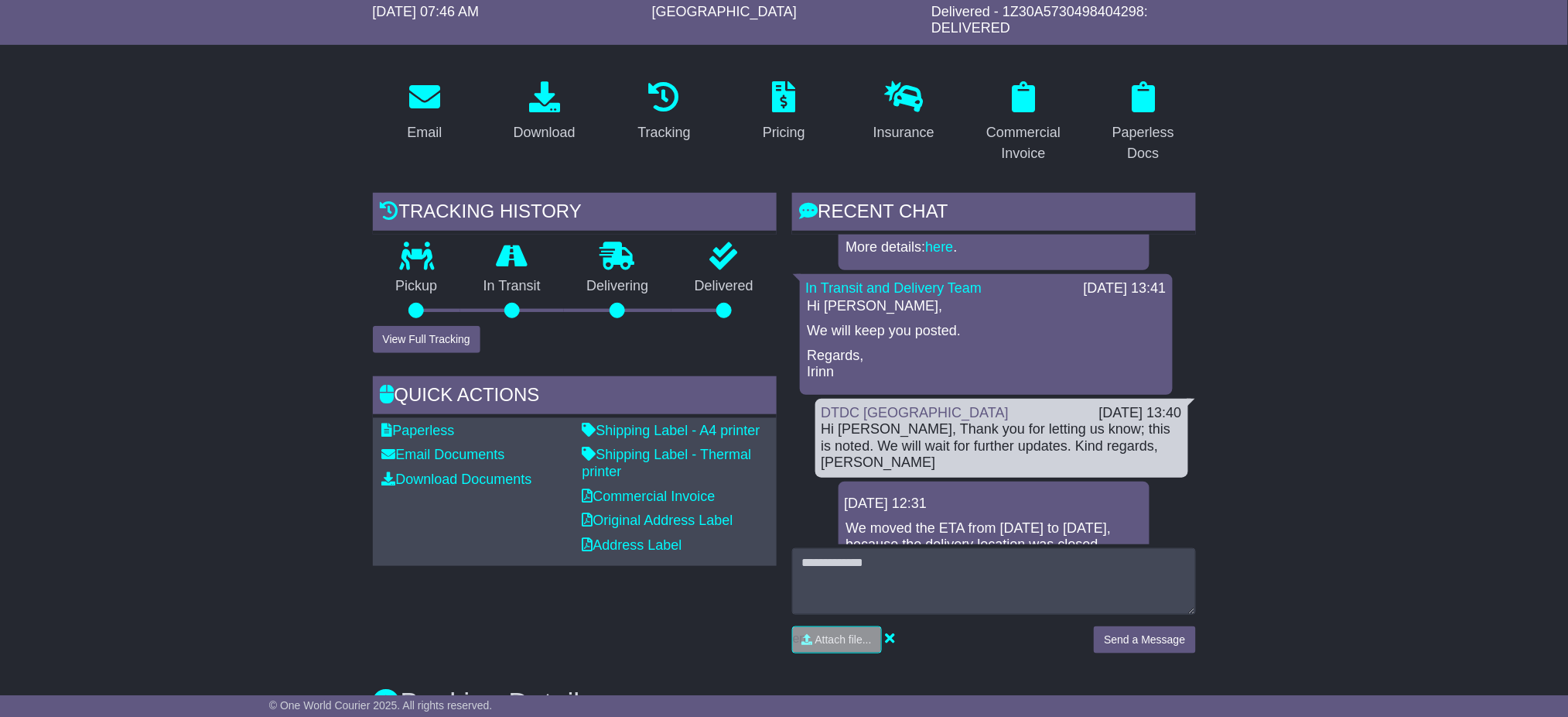
scroll to position [206, 0]
click at [443, 331] on button "View Full Tracking" at bounding box center [427, 338] width 108 height 27
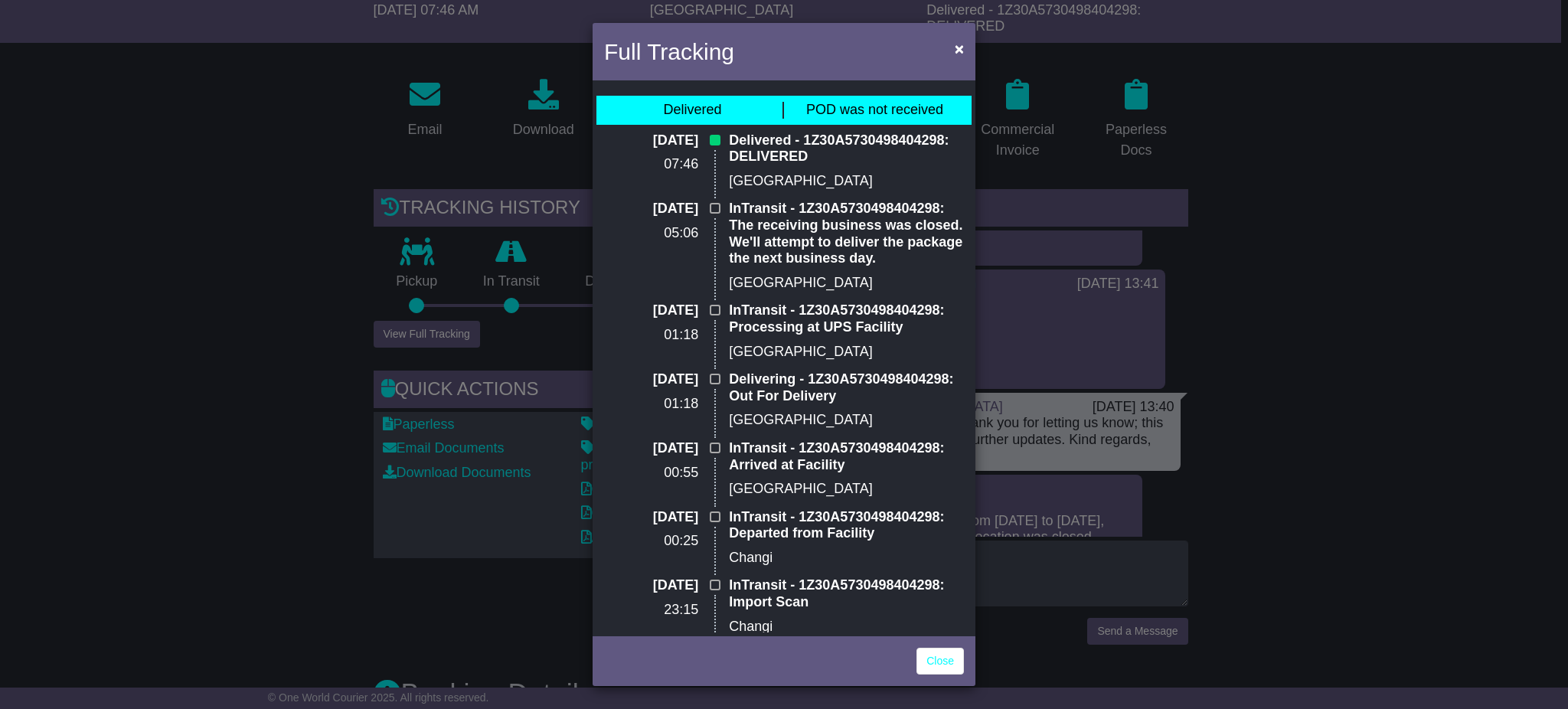
click at [1339, 462] on div "Full Tracking × Delivered POD was not received 18 Aug 2025 07:46 Delivered - 1Z…" at bounding box center [784, 354] width 1568 height 709
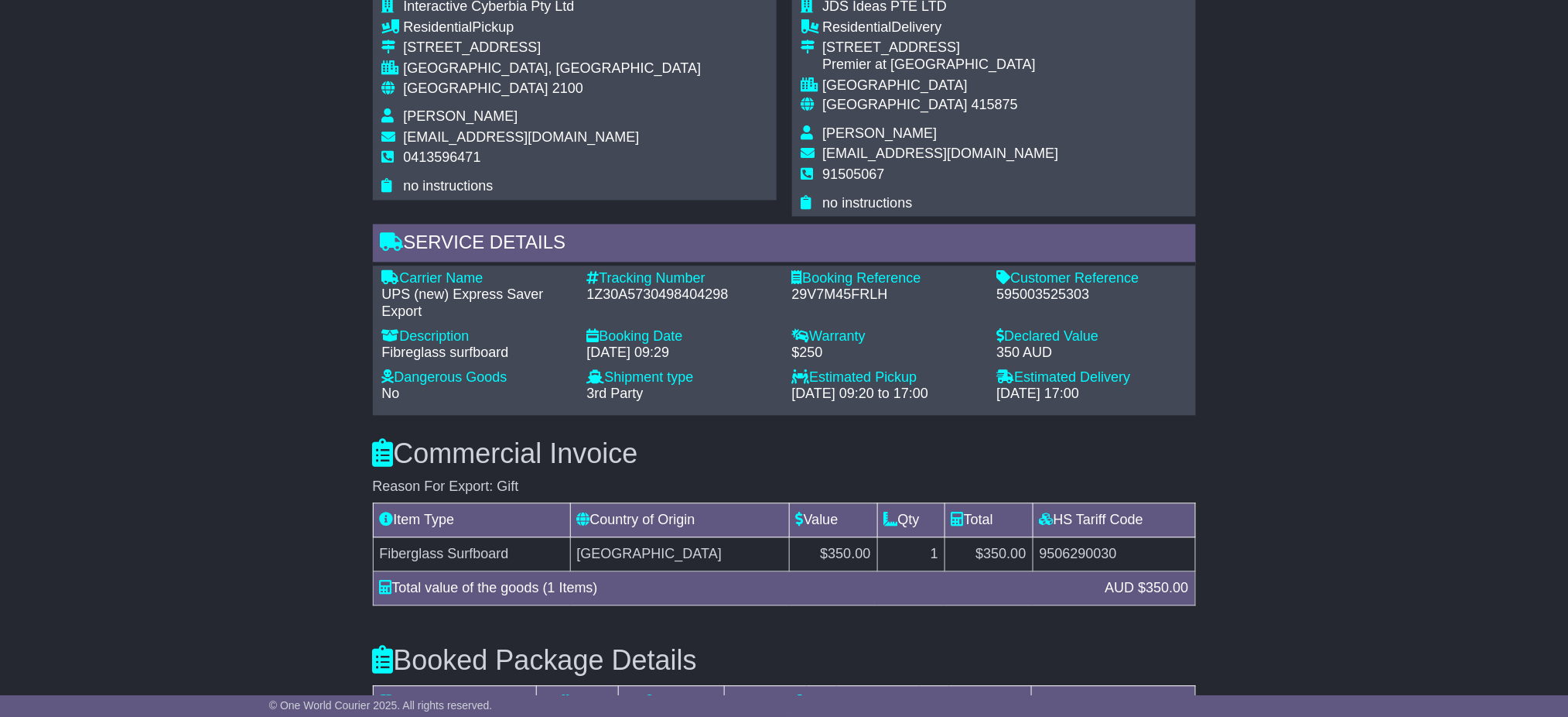
scroll to position [929, 0]
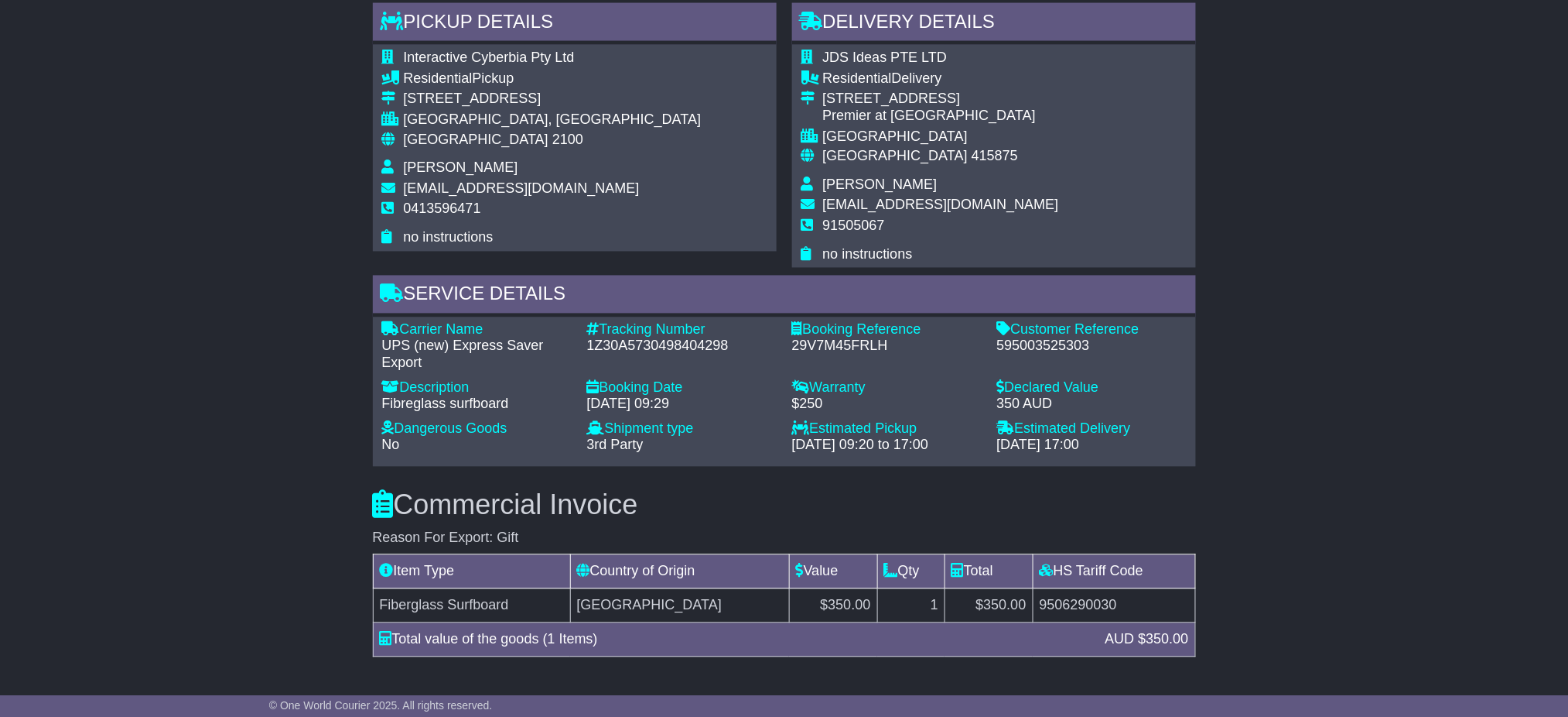
click at [672, 340] on div "1Z30A5730498404298" at bounding box center [682, 347] width 190 height 17
copy div "1Z30A5730498404298"
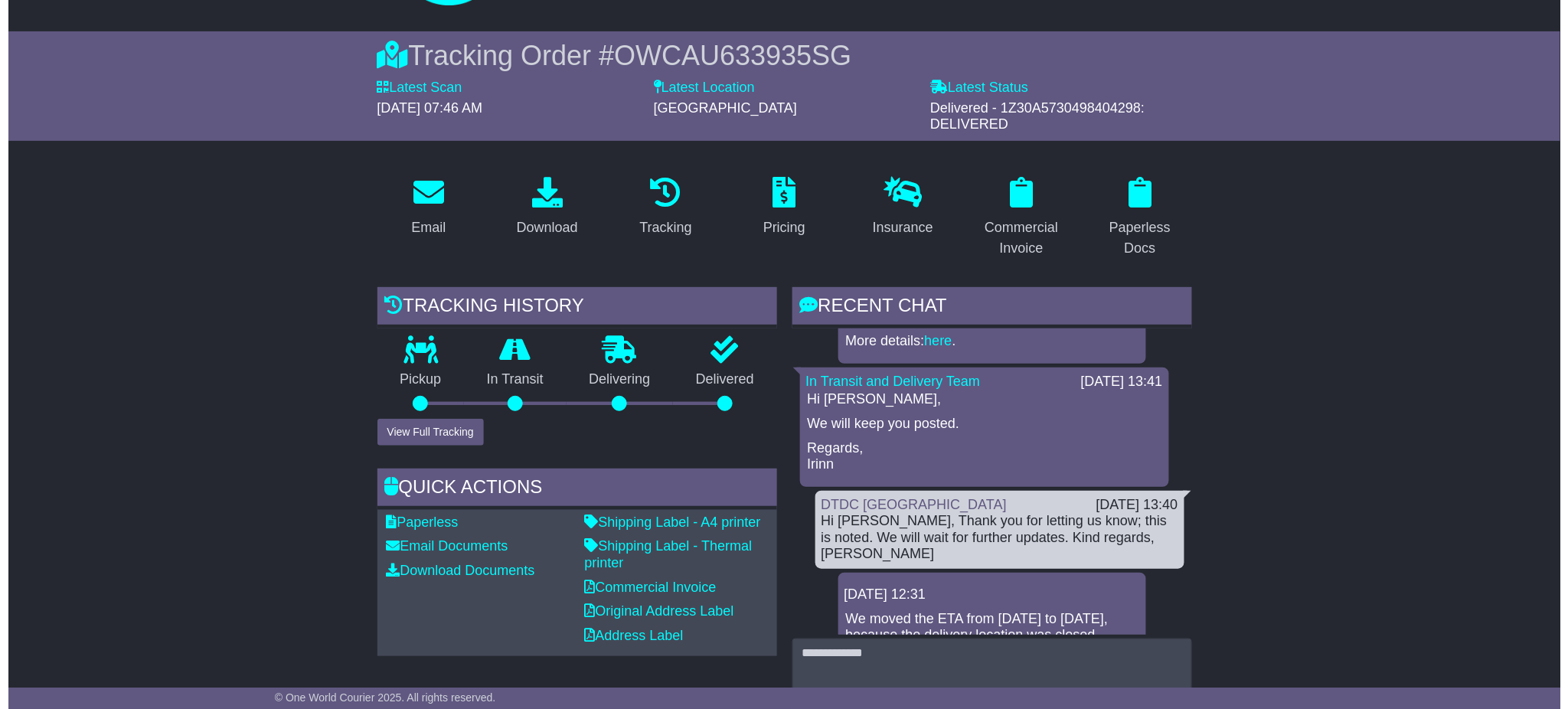
scroll to position [102, 0]
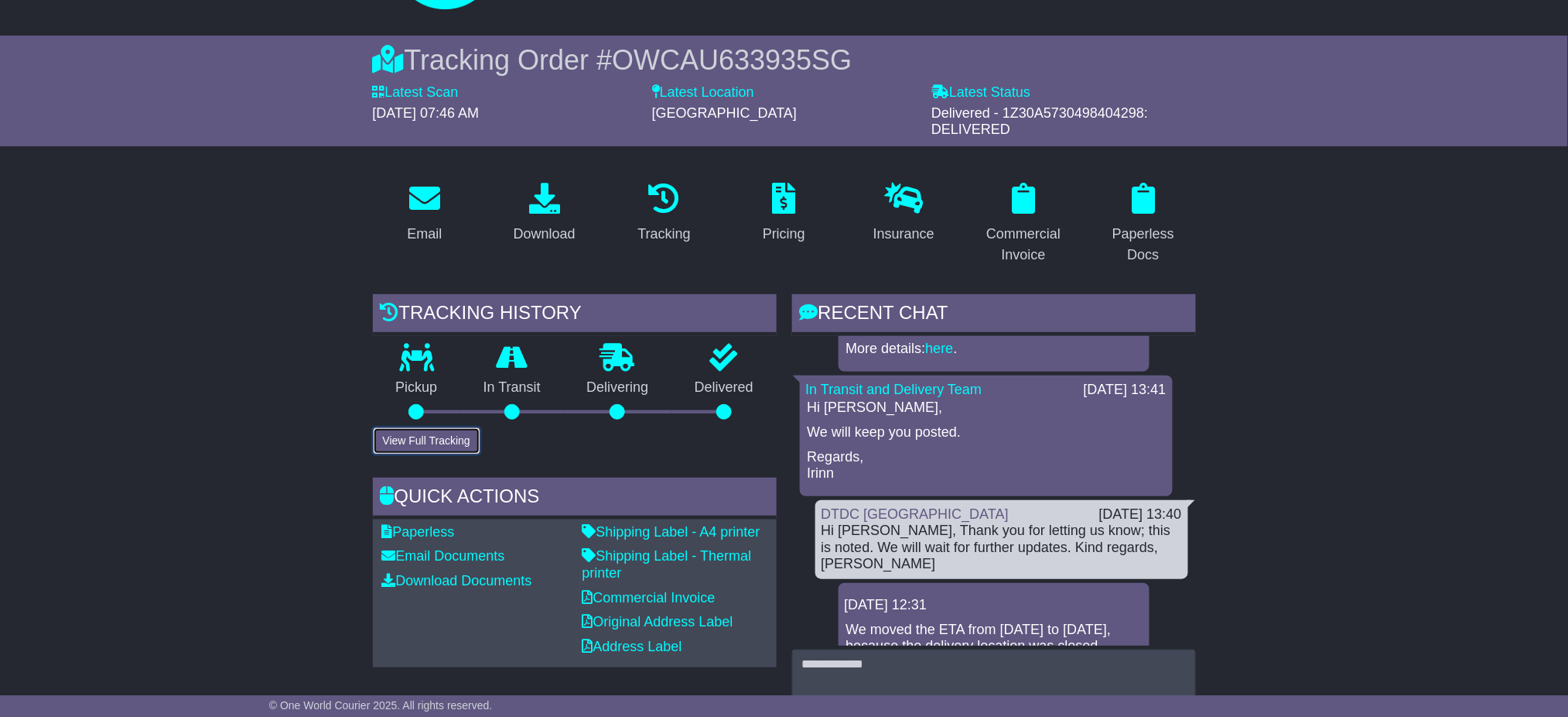
drag, startPoint x: 450, startPoint y: 427, endPoint x: 459, endPoint y: 420, distance: 11.4
click at [450, 427] on button "View Full Tracking" at bounding box center [427, 441] width 108 height 27
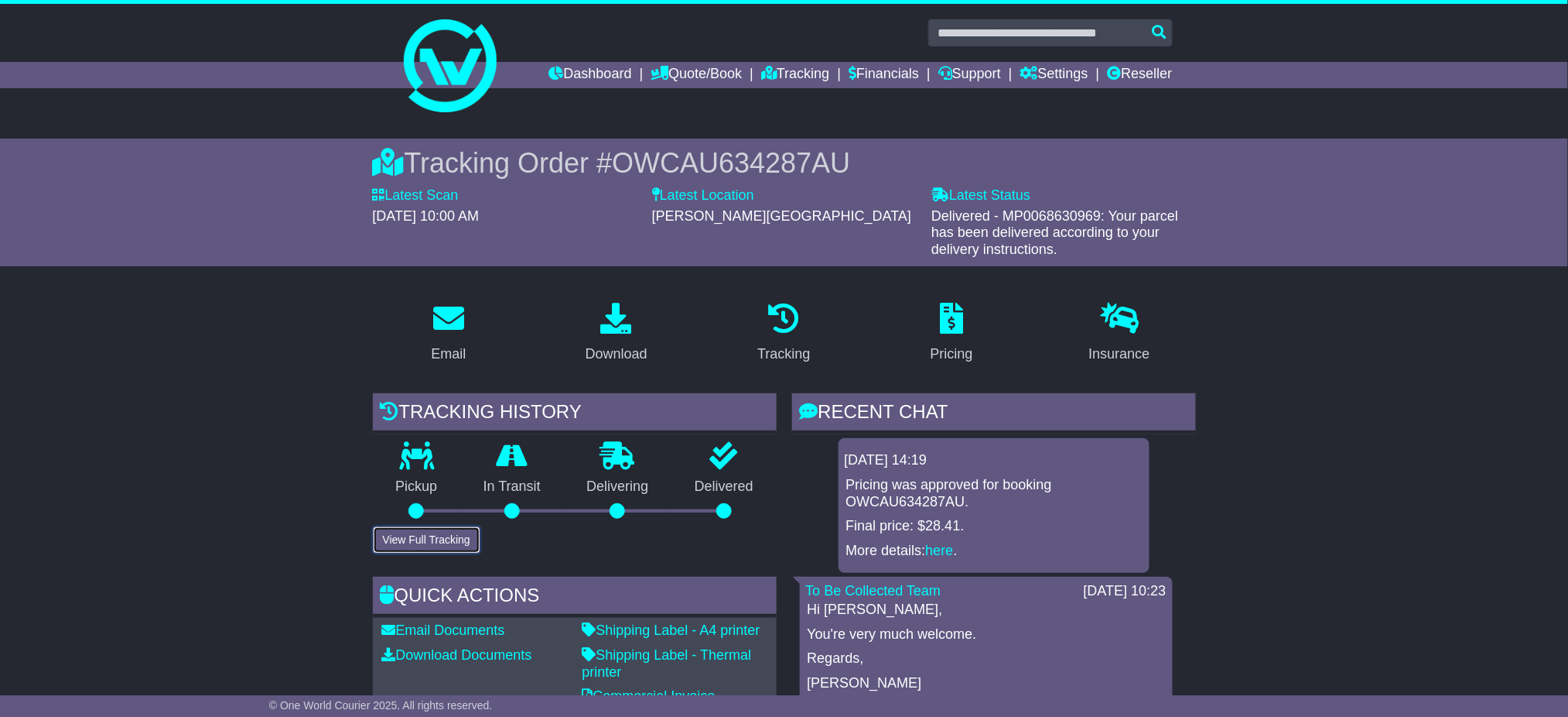
click at [458, 532] on button "View Full Tracking" at bounding box center [427, 540] width 108 height 27
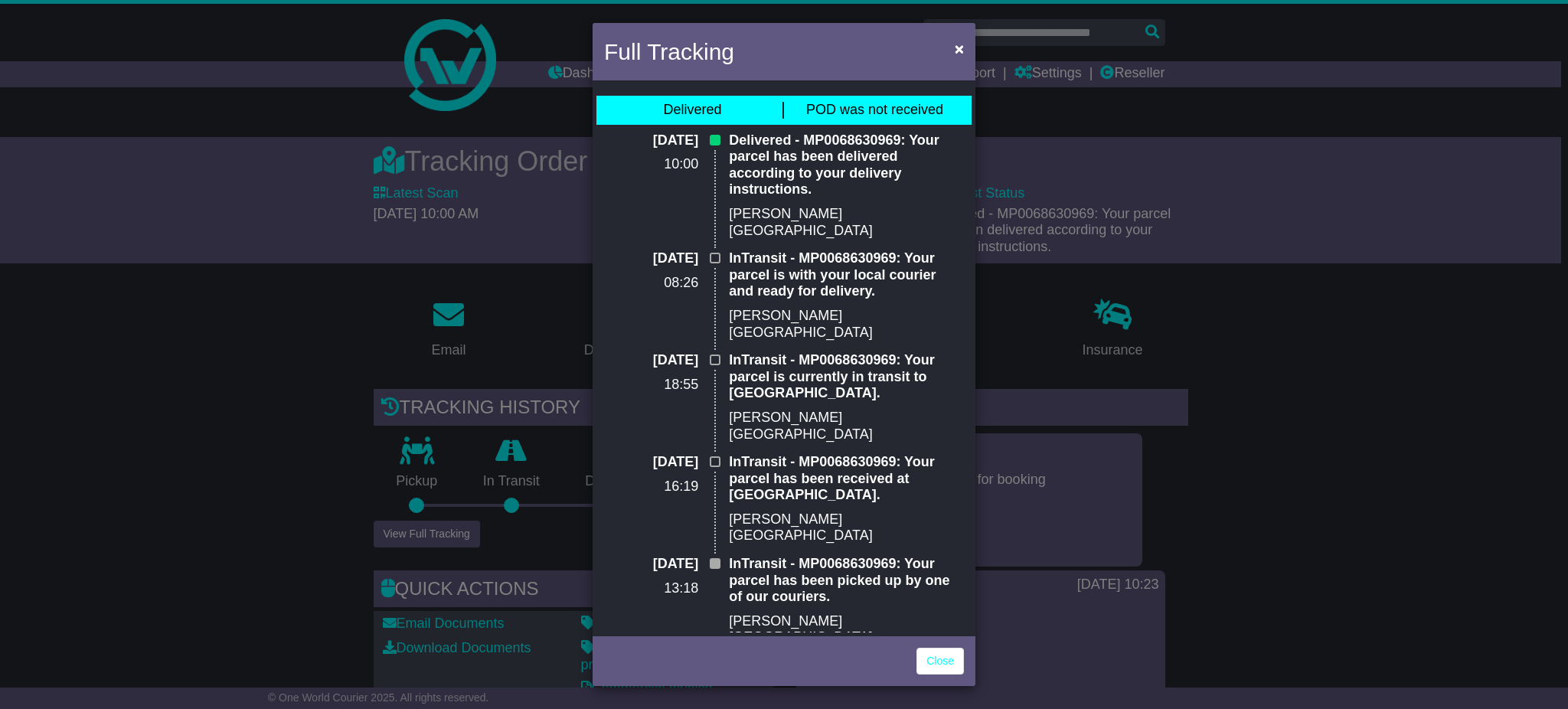
click at [286, 466] on div "Full Tracking × Delivered POD was not received [DATE] 10:00 Delivered - MP00686…" at bounding box center [784, 354] width 1568 height 709
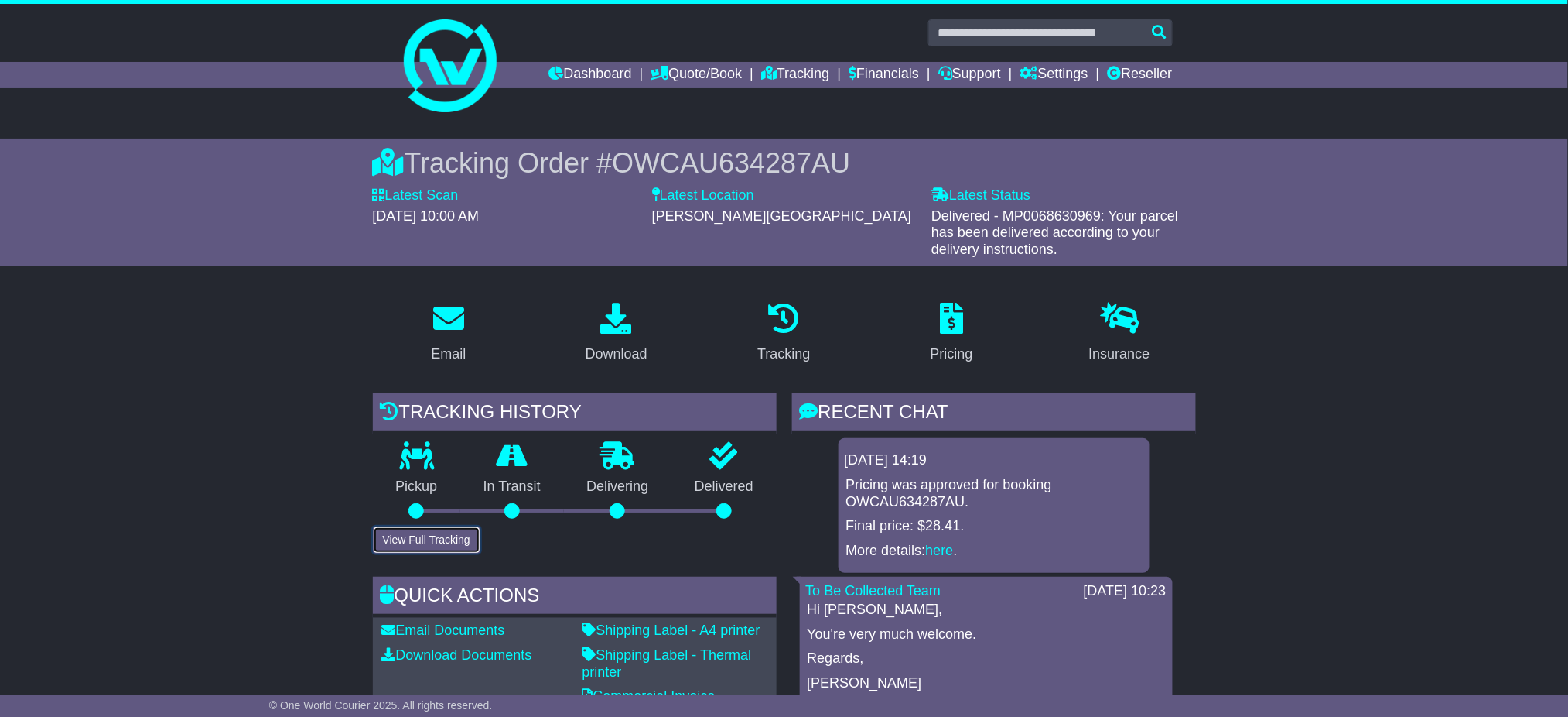
click at [450, 534] on button "View Full Tracking" at bounding box center [427, 540] width 108 height 27
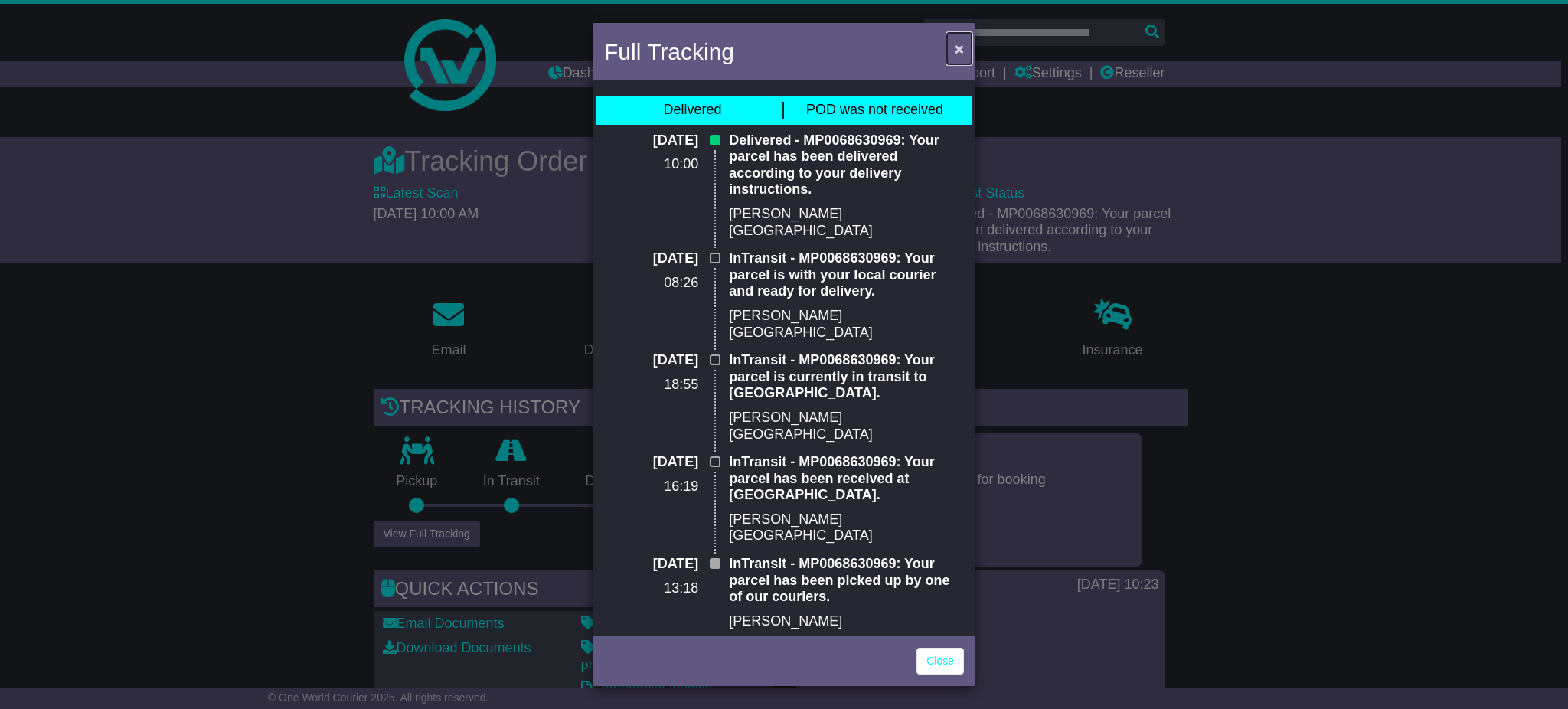
click at [964, 48] on button "×" at bounding box center [959, 48] width 24 height 32
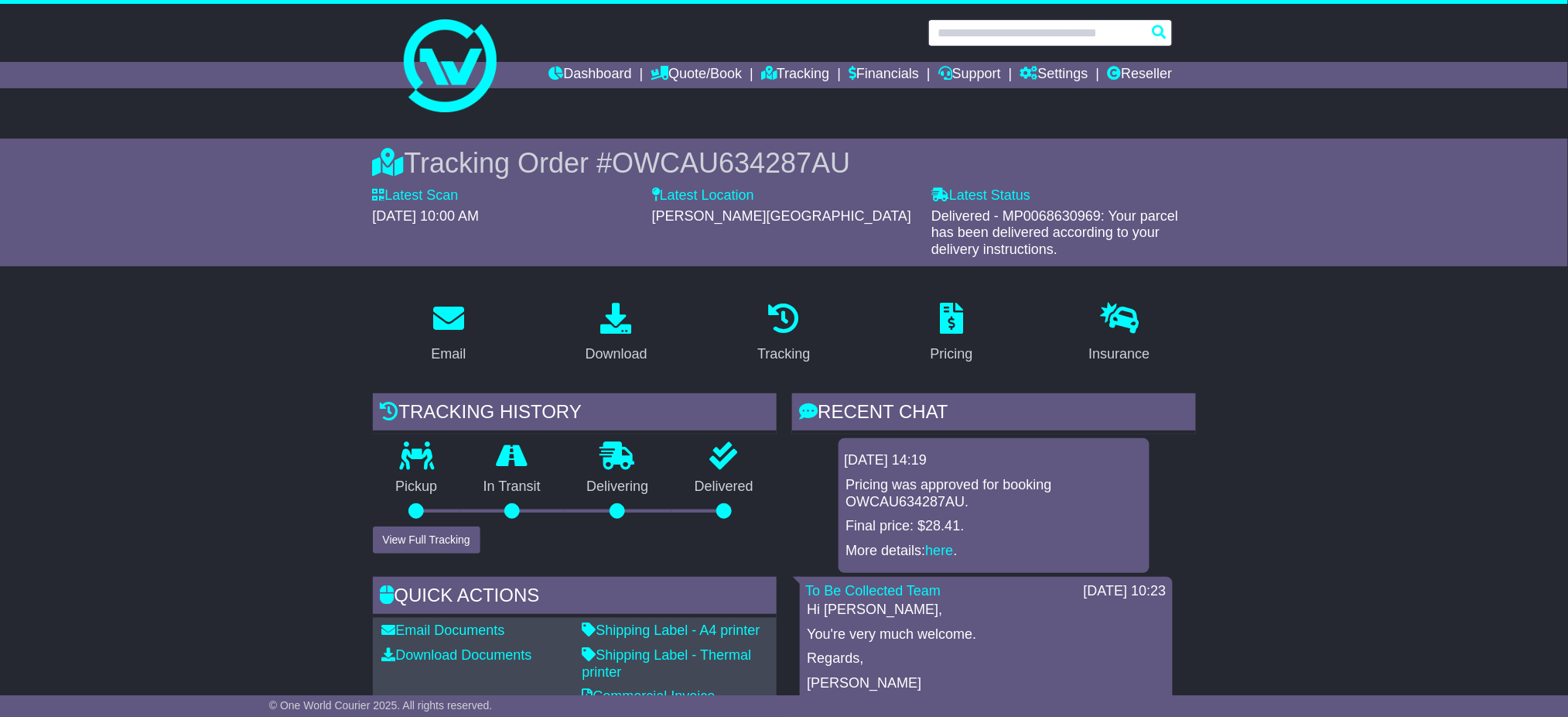
click at [1023, 40] on input "text" at bounding box center [1050, 33] width 244 height 27
paste input "**********"
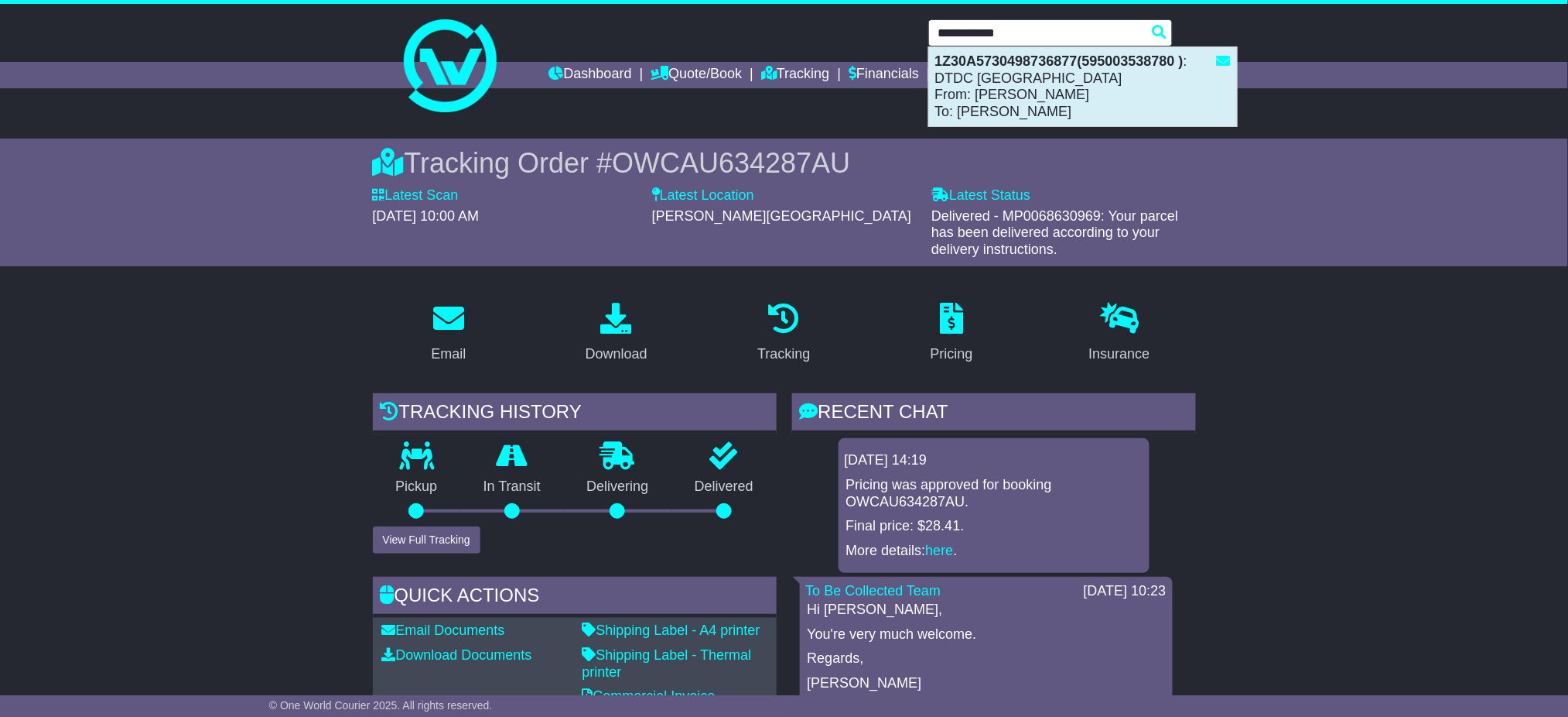
click at [1059, 92] on div "1Z30A5730498736877(595003538780 ) : DTDC Australia From: [PERSON_NAME] To: [PER…" at bounding box center [1083, 87] width 308 height 79
type input "**********"
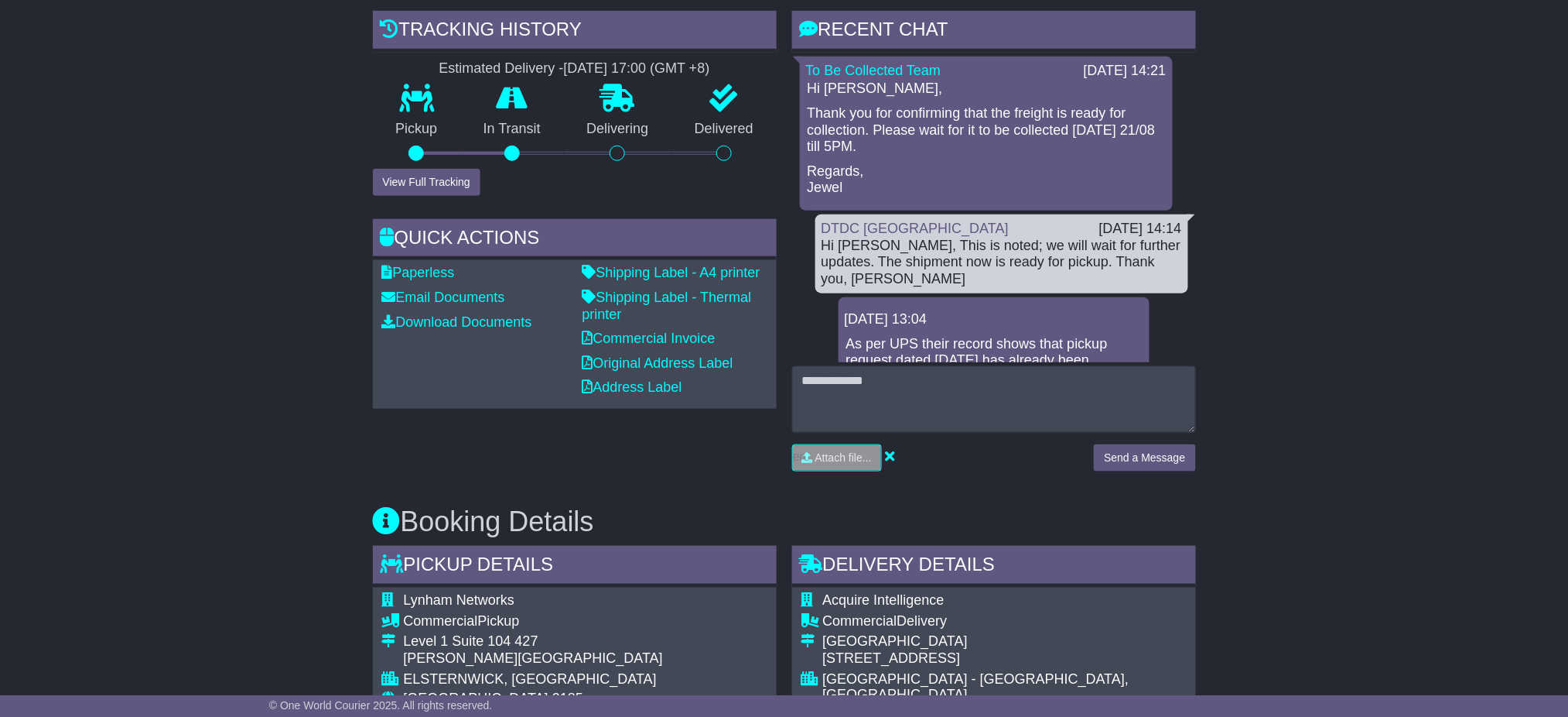
scroll to position [619, 0]
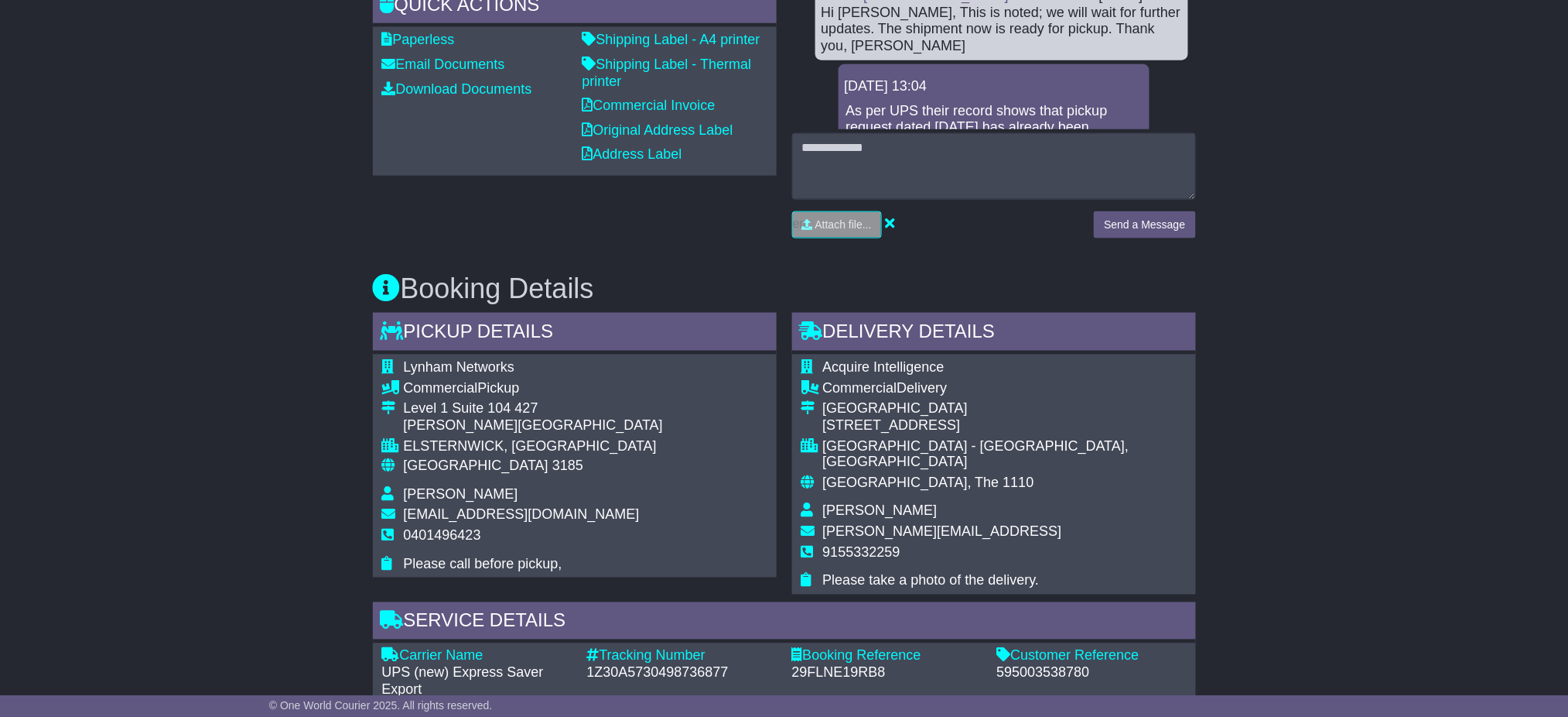
click at [664, 665] on div "1Z30A5730498736877" at bounding box center [682, 673] width 190 height 17
drag, startPoint x: 665, startPoint y: 647, endPoint x: 675, endPoint y: 522, distance: 125.4
click at [663, 665] on div "1Z30A5730498736877" at bounding box center [682, 673] width 190 height 17
copy div "1Z30A5730498736877"
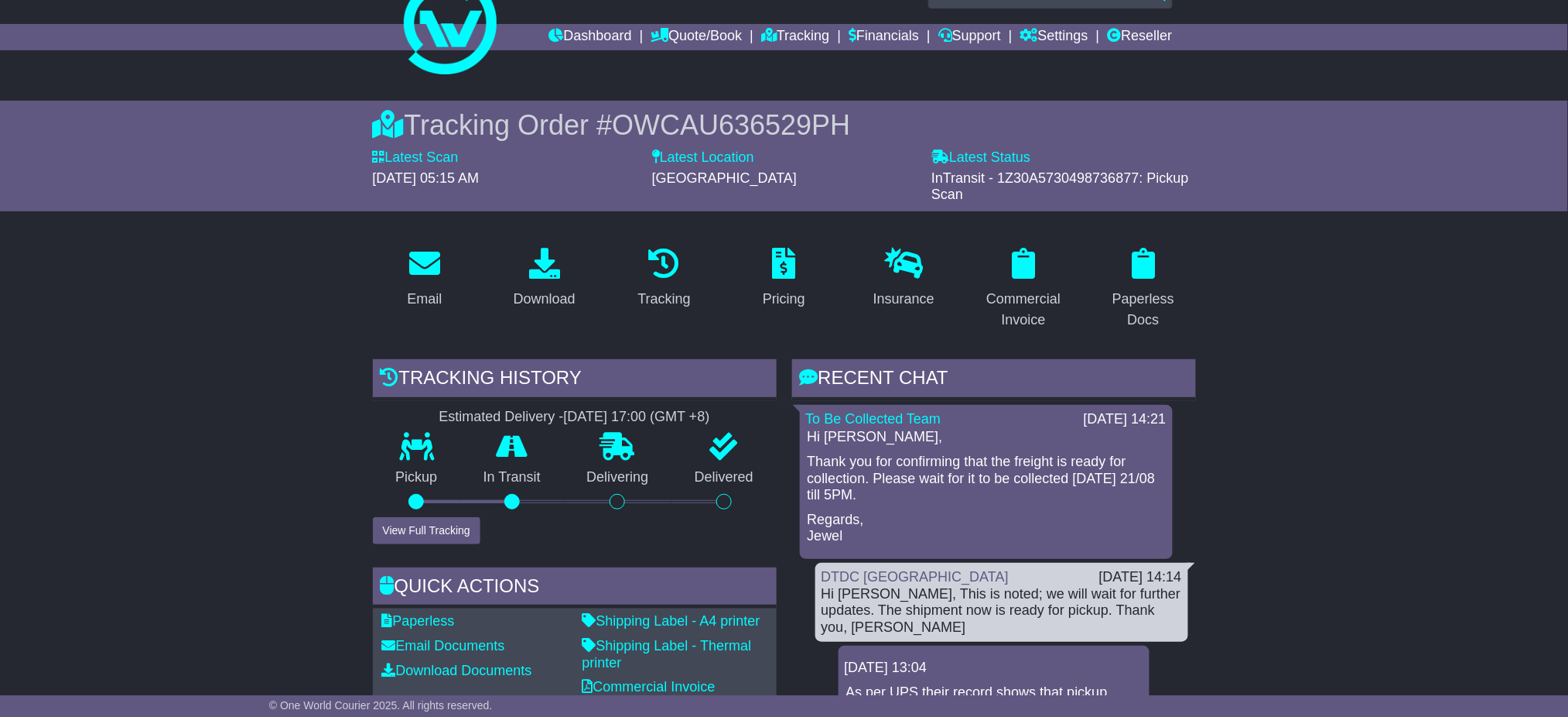
scroll to position [0, 0]
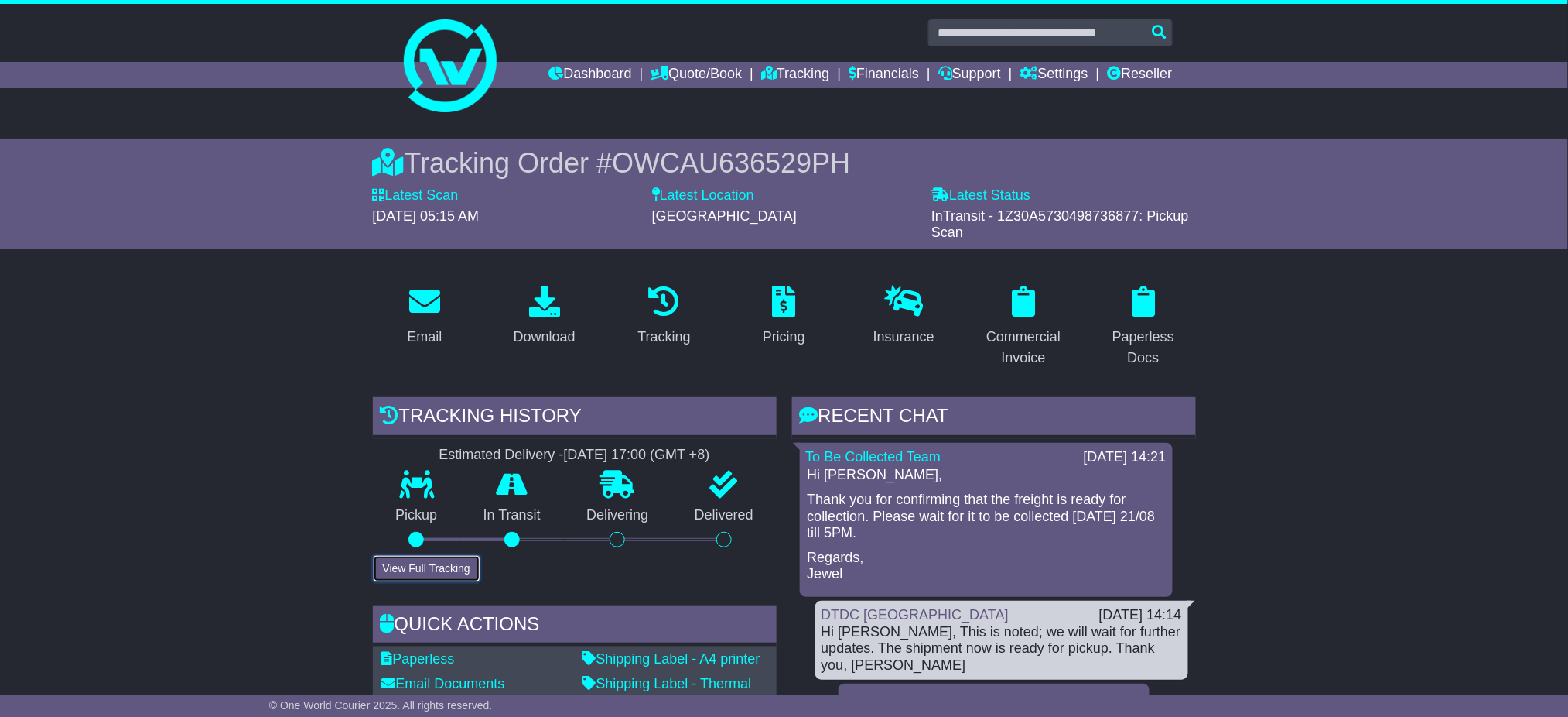
click at [396, 571] on button "View Full Tracking" at bounding box center [427, 568] width 108 height 27
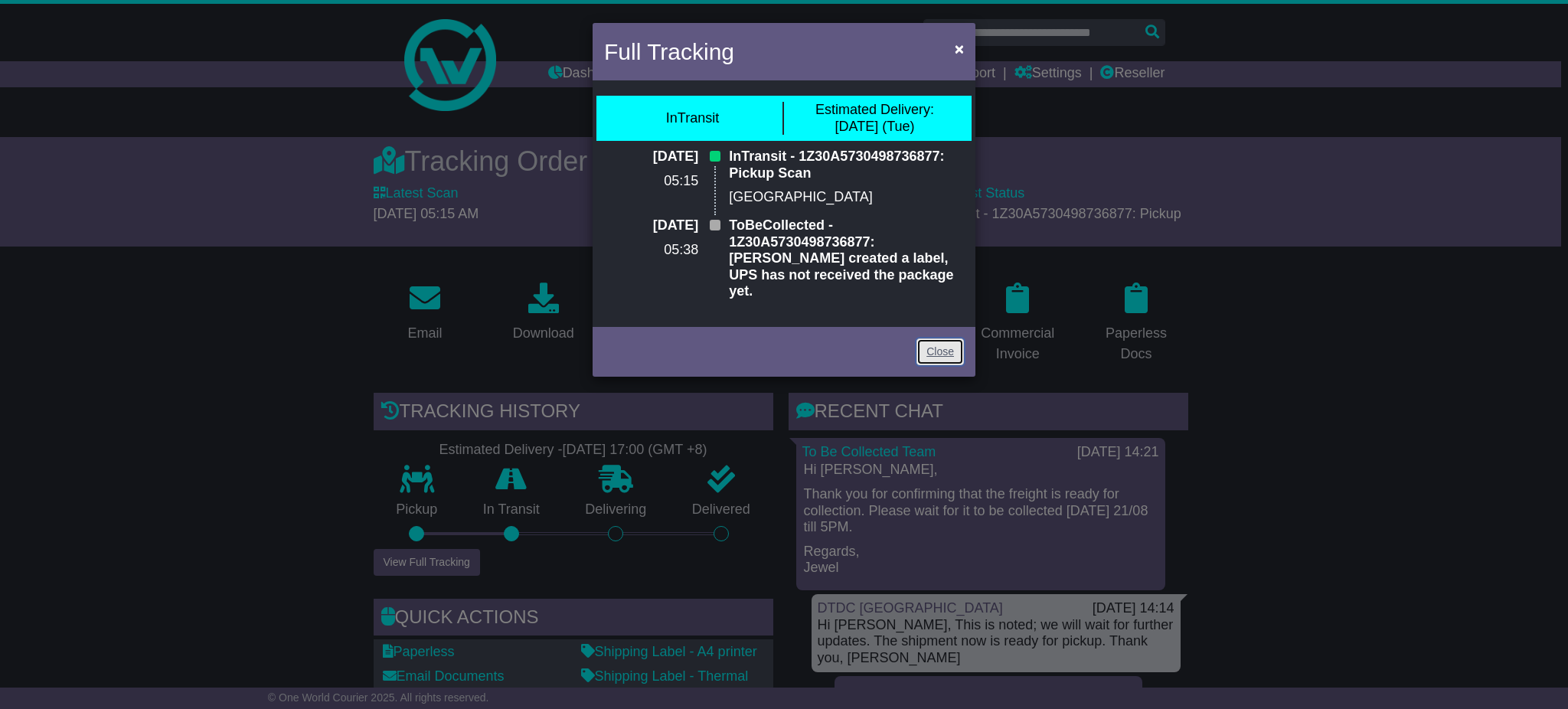
click at [943, 338] on link "Close" at bounding box center [940, 352] width 48 height 27
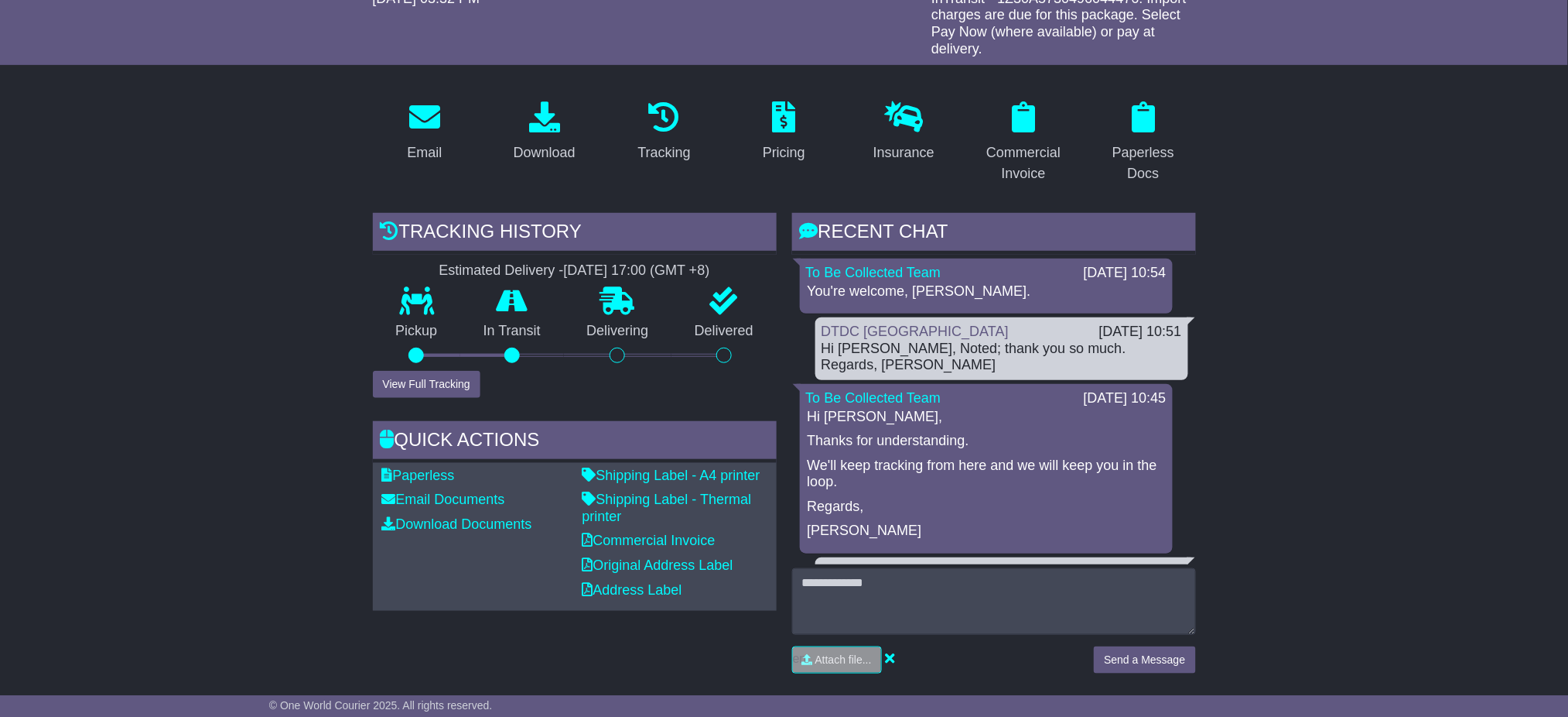
scroll to position [206, 0]
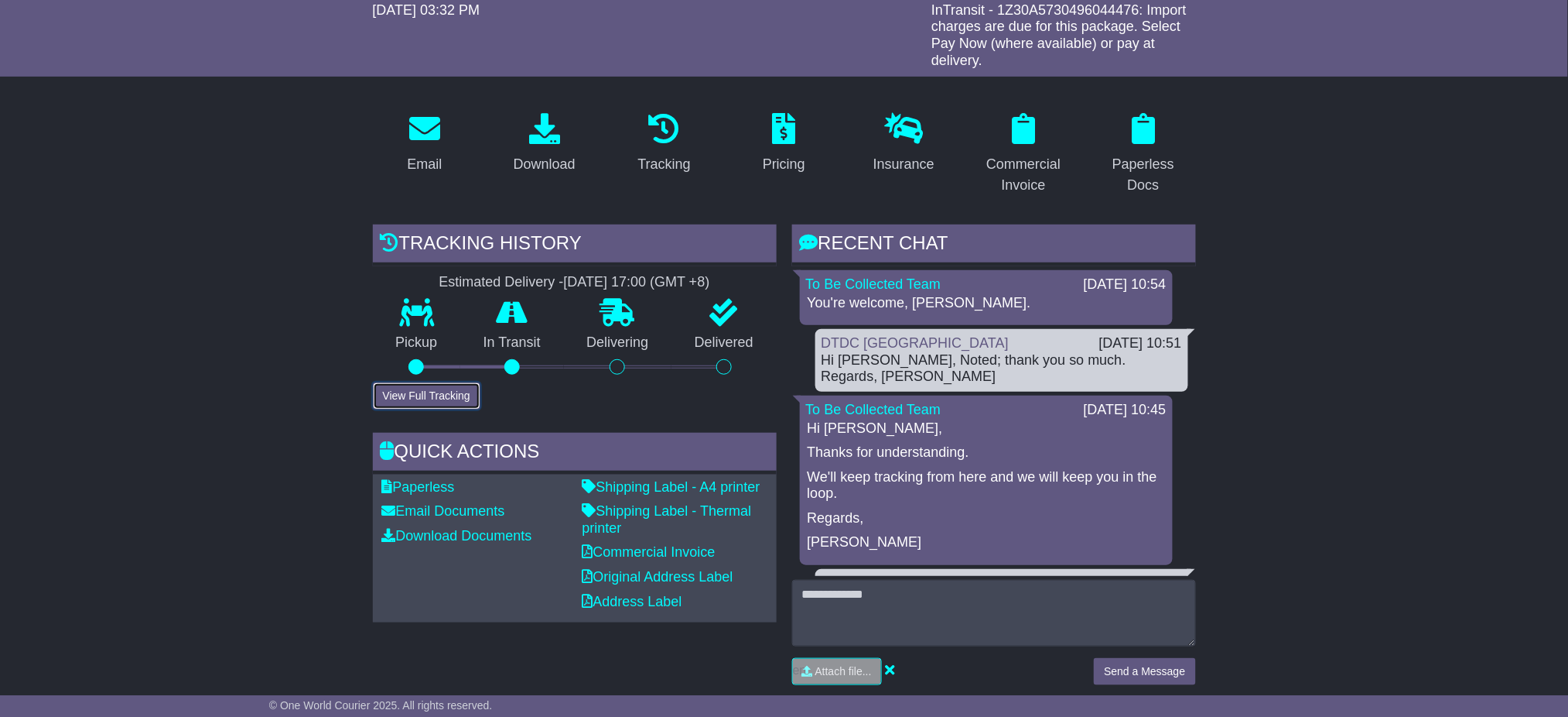
click at [443, 396] on button "View Full Tracking" at bounding box center [427, 396] width 108 height 27
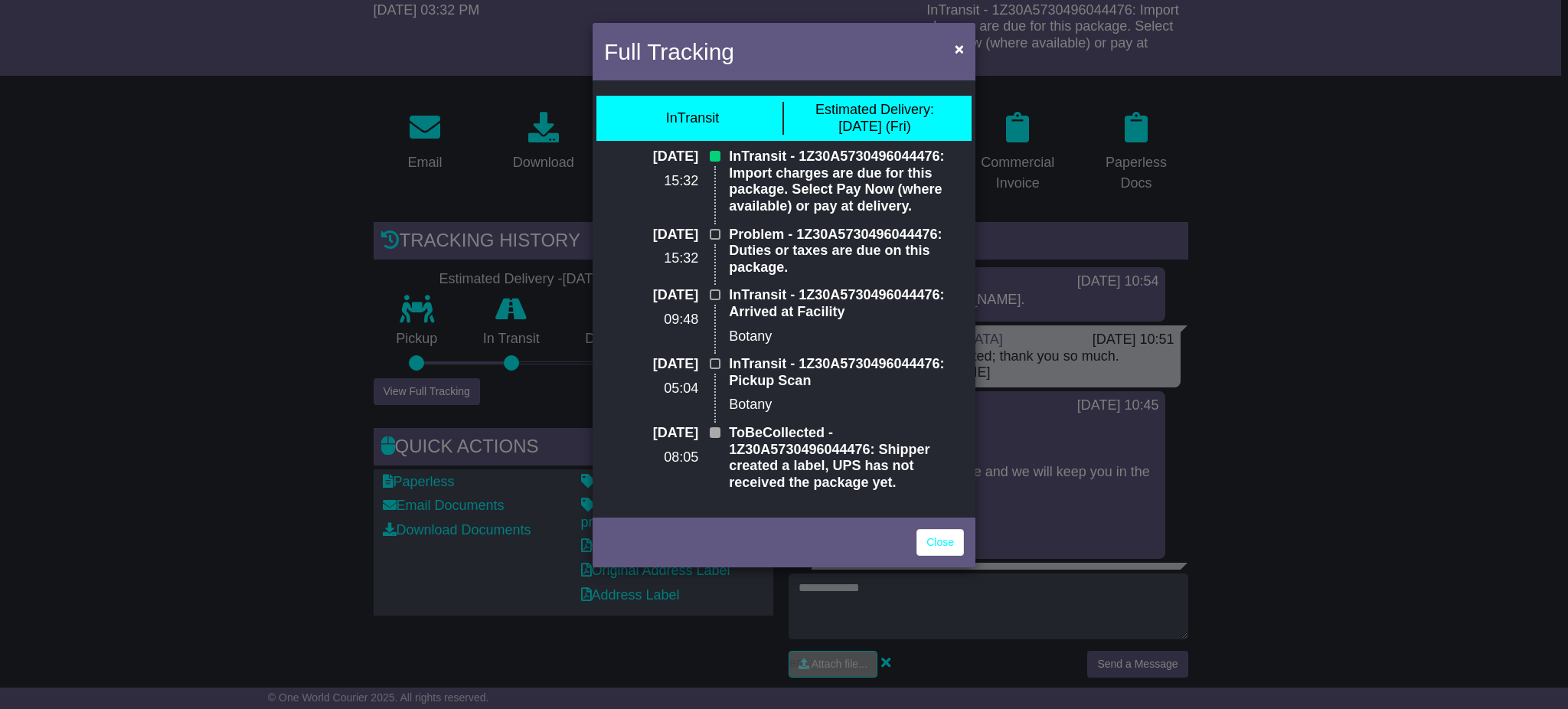
drag, startPoint x: 1488, startPoint y: 226, endPoint x: 1109, endPoint y: 22, distance: 430.4
click at [1488, 226] on div "Full Tracking × InTransit Estimated Delivery: 22 Aug (Fri) 20 Aug 2025 15:32 In…" at bounding box center [784, 354] width 1568 height 709
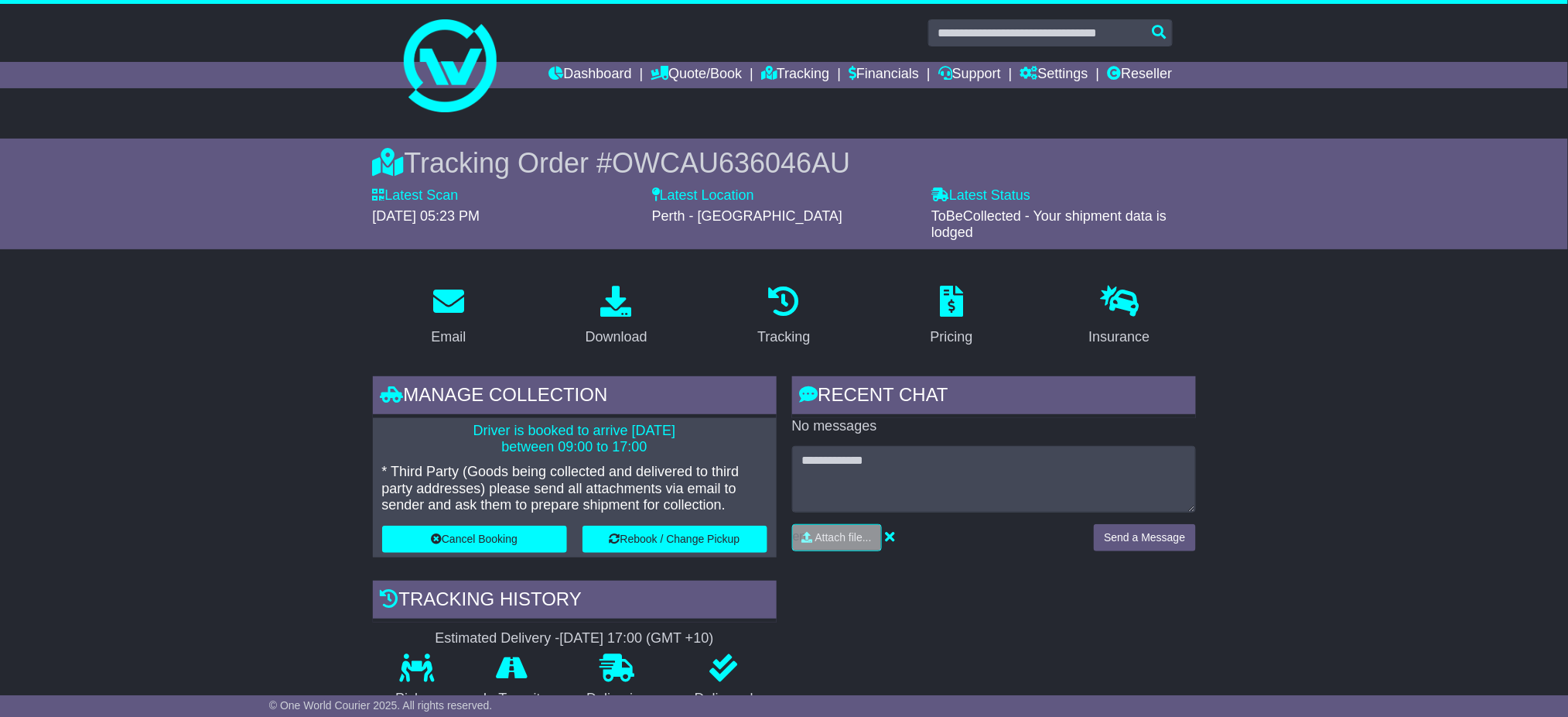
scroll to position [103, 0]
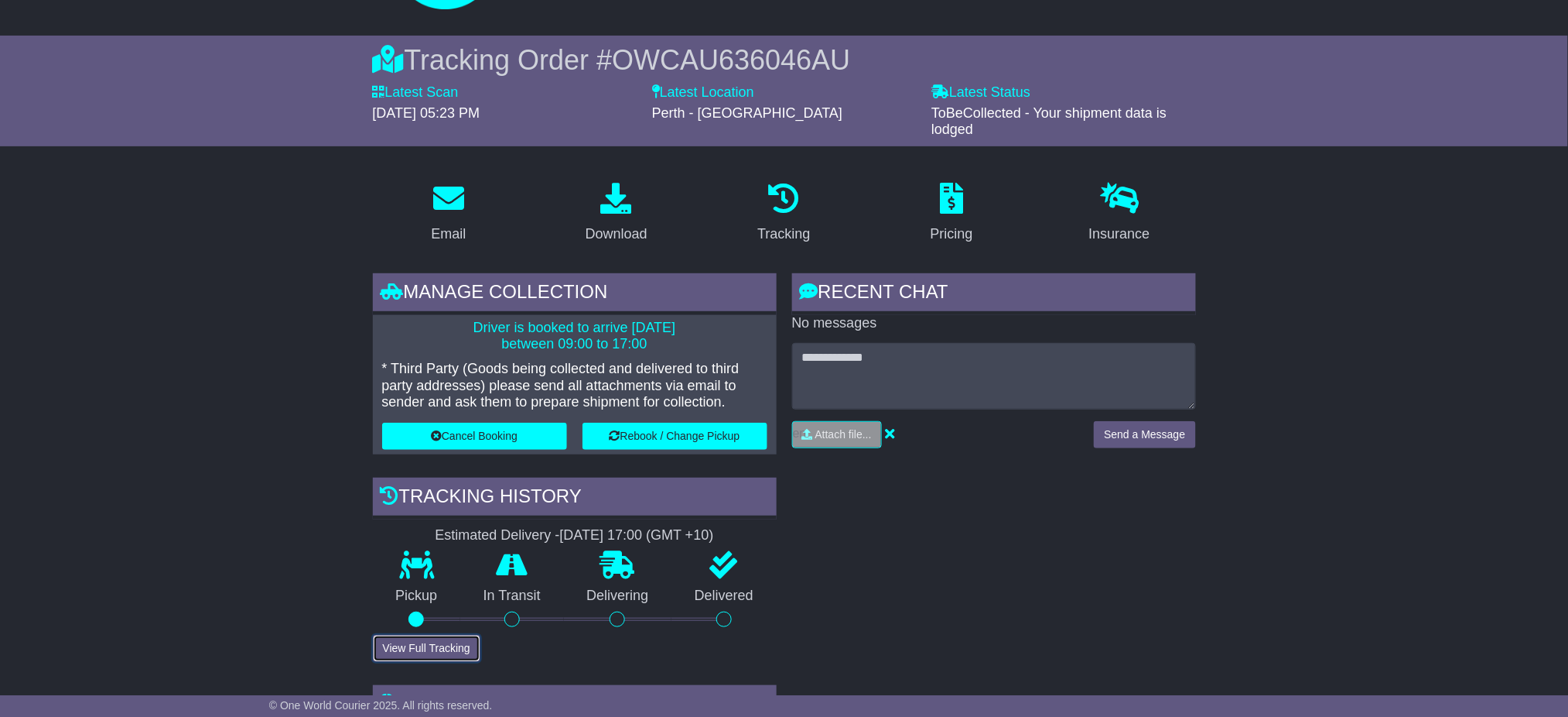
click at [421, 639] on button "View Full Tracking" at bounding box center [427, 649] width 108 height 27
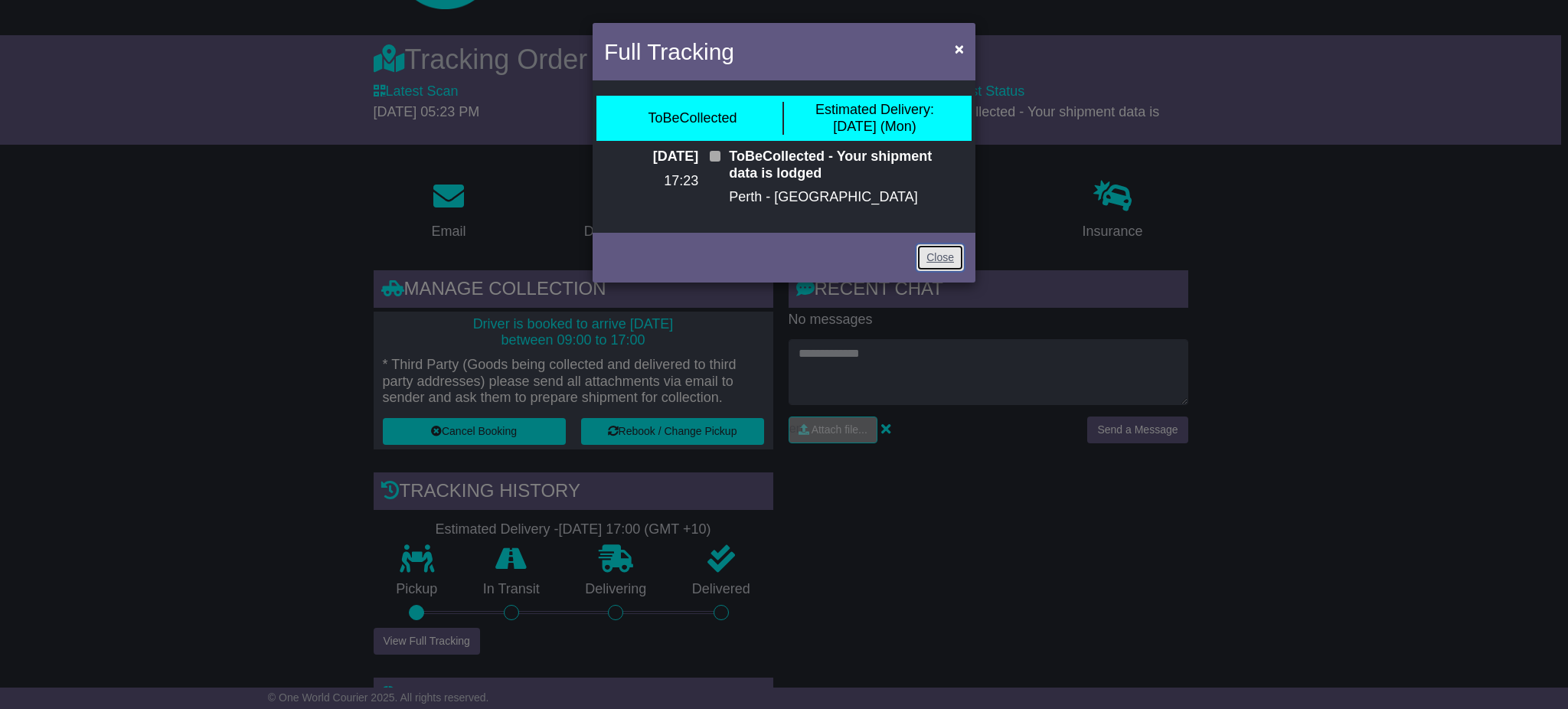
click at [958, 262] on link "Close" at bounding box center [940, 258] width 48 height 27
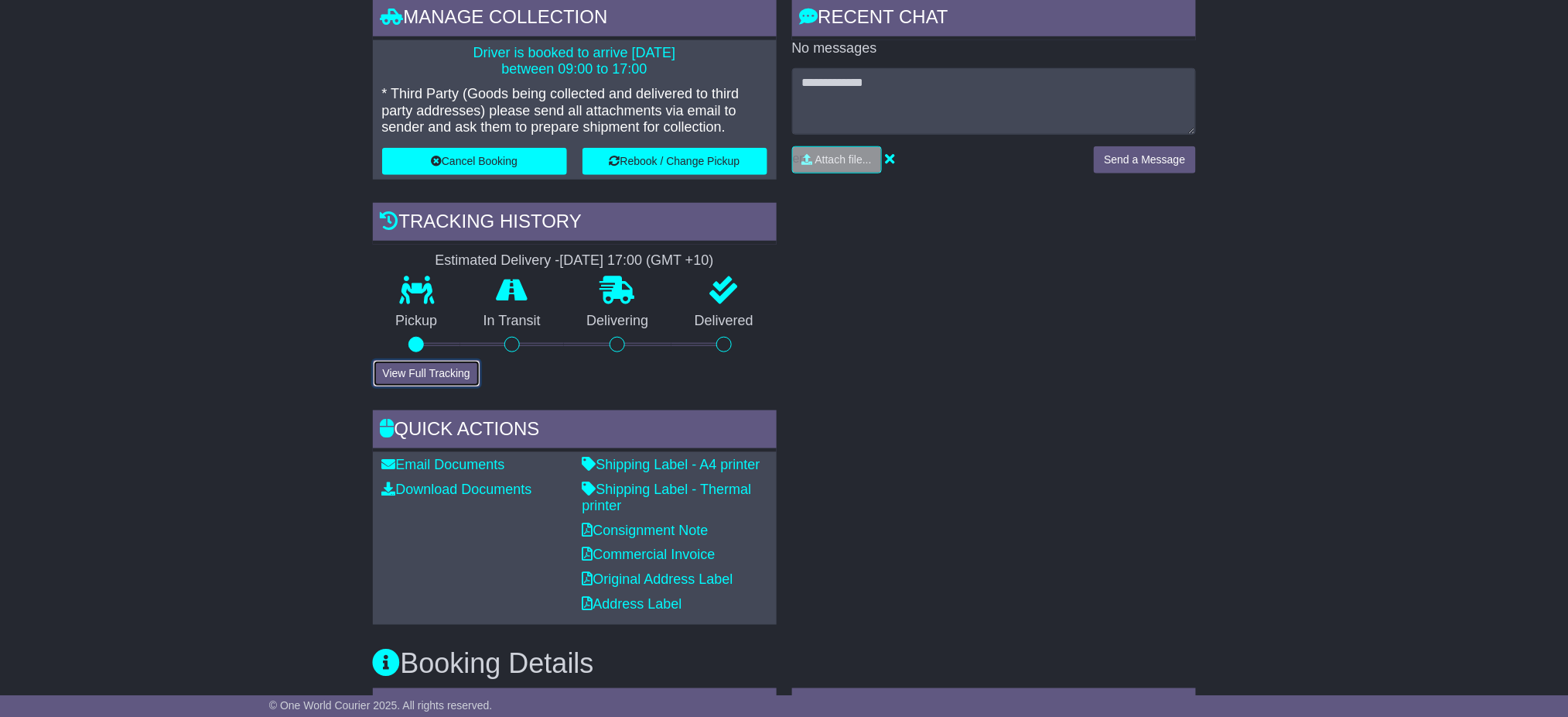
scroll to position [0, 0]
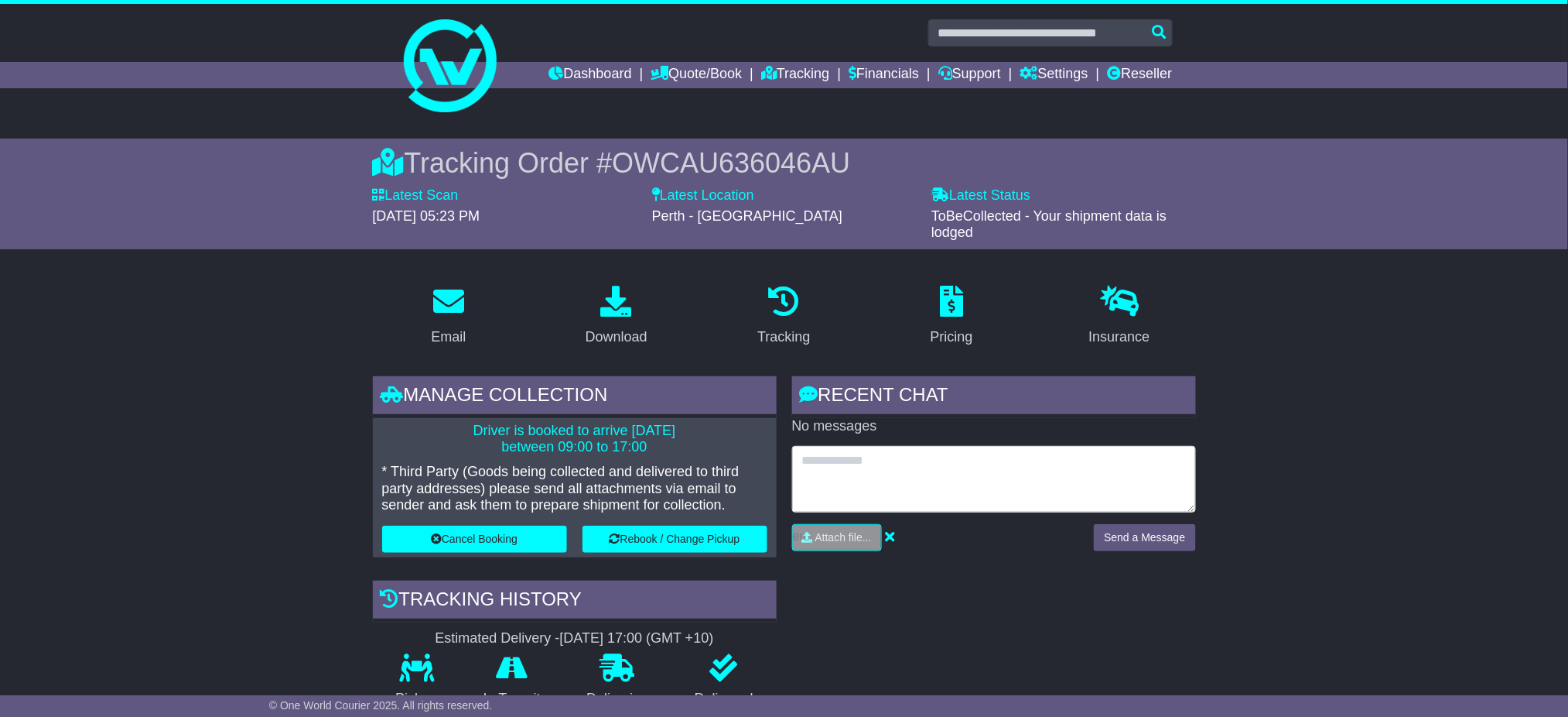
click at [841, 463] on textarea at bounding box center [994, 479] width 404 height 67
type textarea "*"
type textarea "**********"
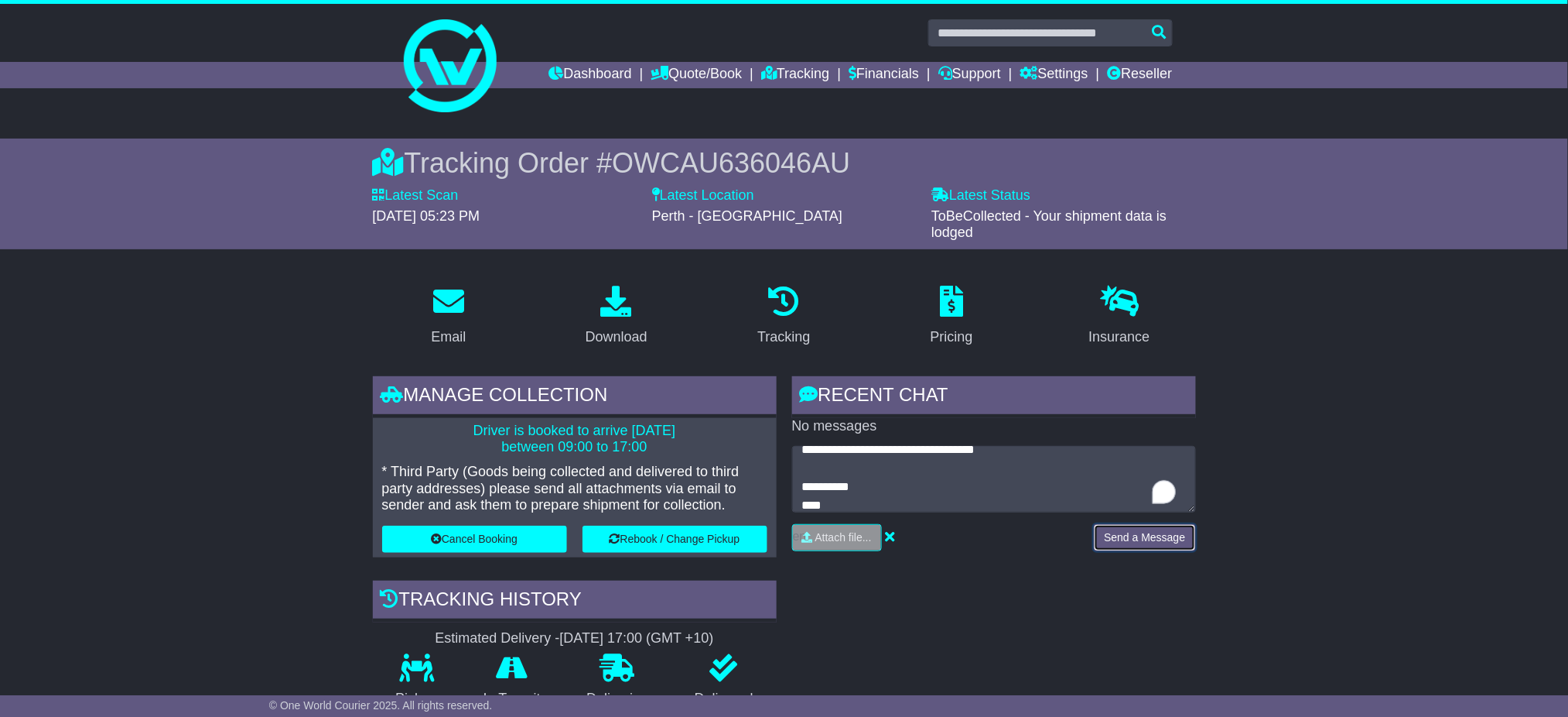
click at [1146, 548] on button "Send a Message" at bounding box center [1144, 537] width 101 height 27
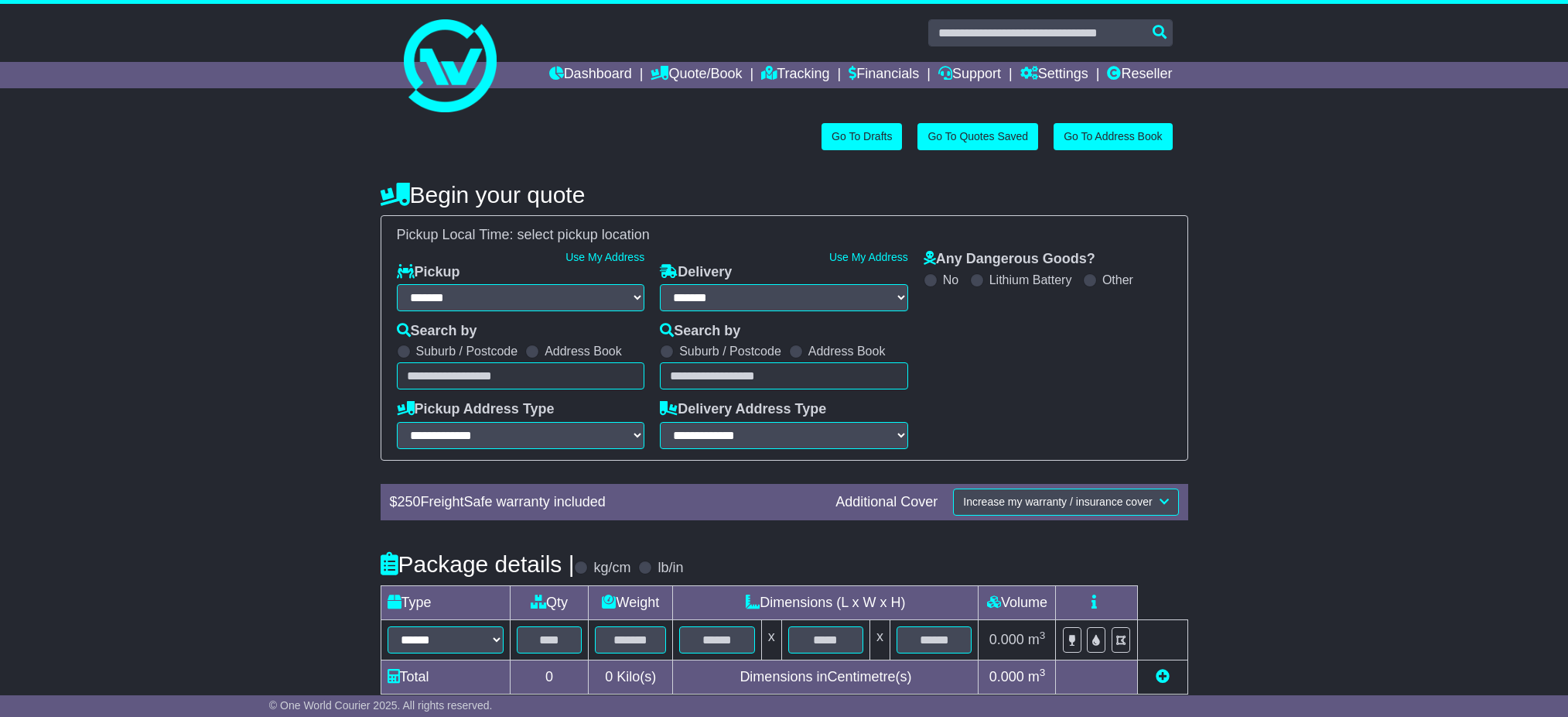
select select "**"
